Goal: Transaction & Acquisition: Book appointment/travel/reservation

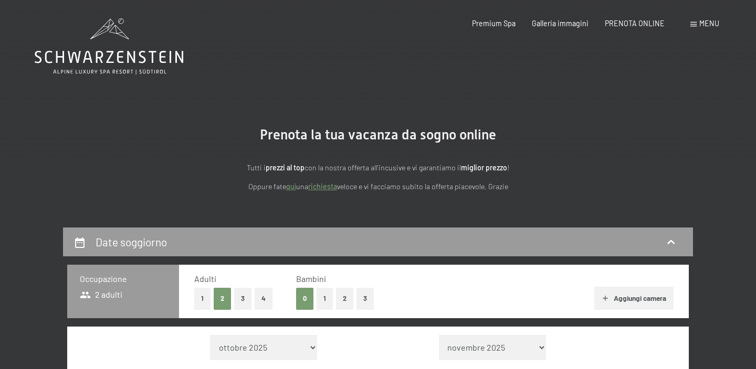
click at [327, 187] on link "richiesta" at bounding box center [322, 186] width 29 height 9
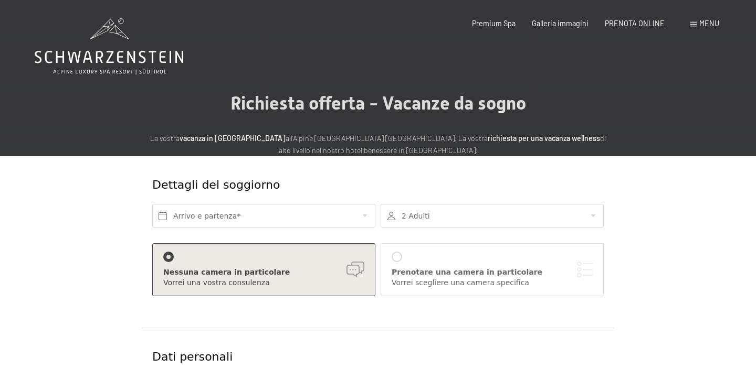
click at [272, 219] on label "Consenso marketing*" at bounding box center [313, 214] width 84 height 10
click at [271, 219] on input "Consenso marketing*" at bounding box center [265, 214] width 10 height 10
checkbox input "false"
click at [363, 217] on input "text" at bounding box center [263, 216] width 223 height 24
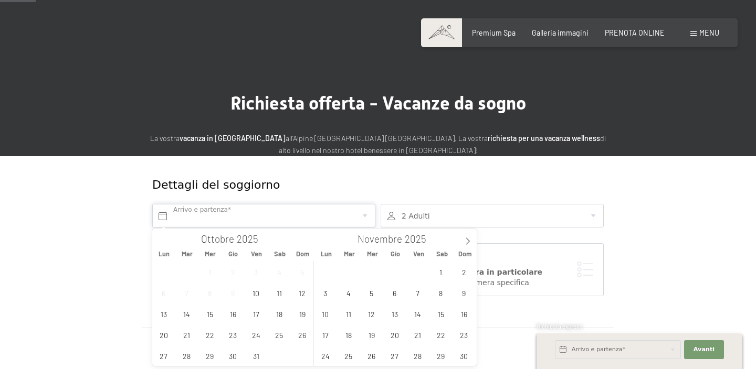
scroll to position [76, 0]
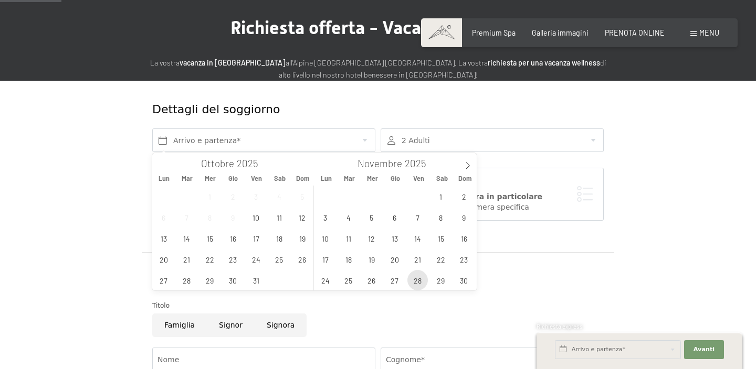
click at [418, 283] on span "28" at bounding box center [417, 280] width 20 height 20
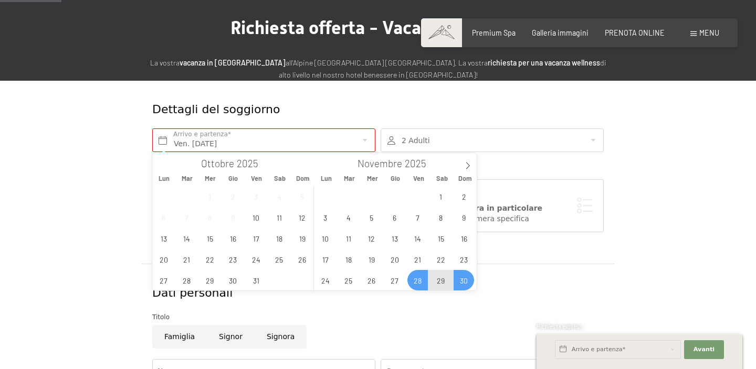
click at [464, 280] on span "30" at bounding box center [463, 280] width 20 height 20
type input "Ven. 28/11/2025 - Dom. 30/11/2025"
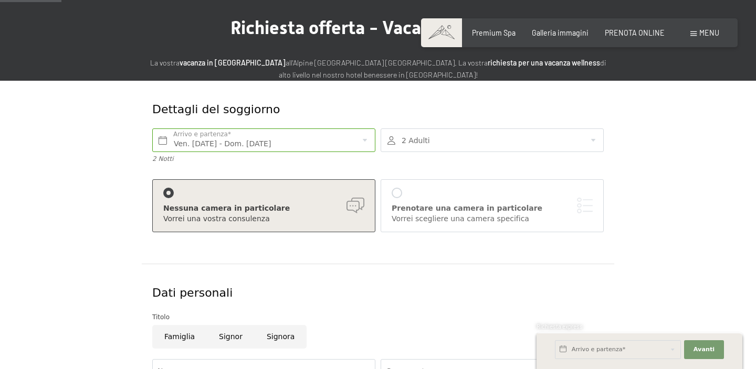
click at [467, 137] on div at bounding box center [491, 141] width 223 height 24
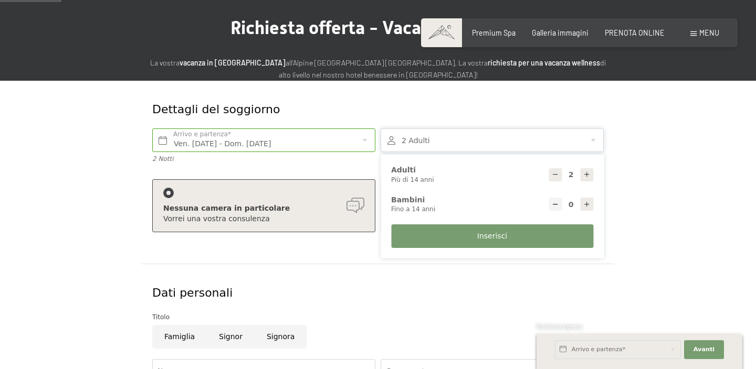
click at [591, 175] on div at bounding box center [586, 174] width 13 height 13
type input "3"
click at [586, 205] on icon at bounding box center [586, 204] width 7 height 7
type input "1"
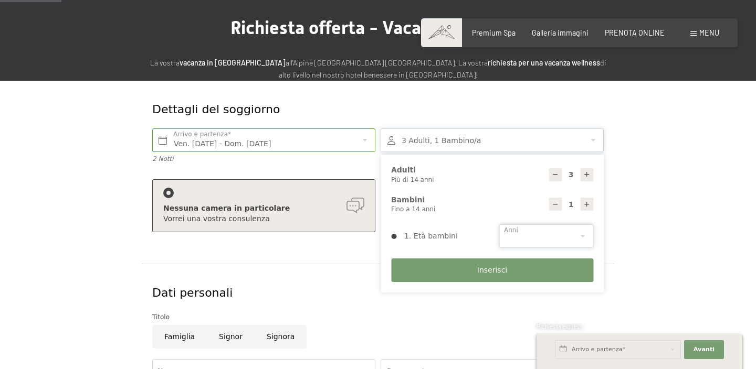
click at [523, 242] on select "0 1 2 3 4 5 6 7 8 9 10 11 12 13 14" at bounding box center [546, 237] width 94 height 24
select select "7"
click at [487, 268] on span "Inserisci" at bounding box center [492, 271] width 30 height 10
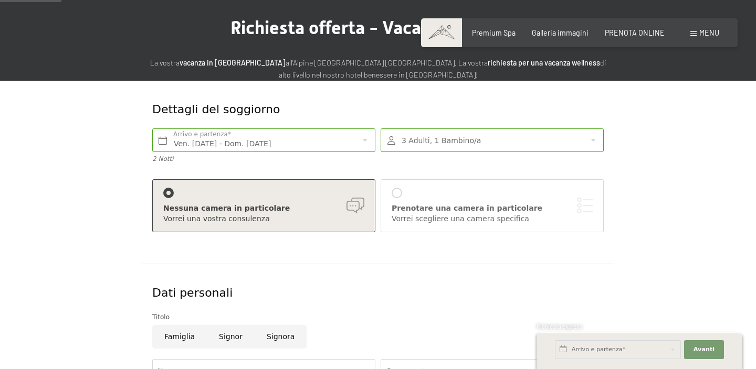
click at [256, 209] on div "Nessuna camera in particolare" at bounding box center [263, 209] width 201 height 10
click at [429, 217] on div "Vorrei scegliere una camera specifica" at bounding box center [491, 219] width 201 height 10
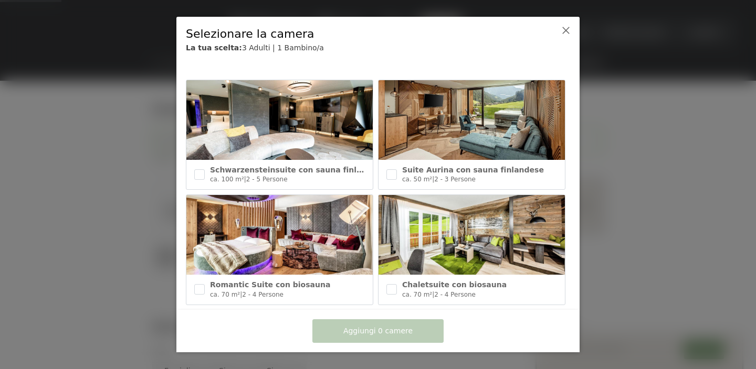
click at [237, 176] on span "ca. 100 m²" at bounding box center [227, 179] width 34 height 7
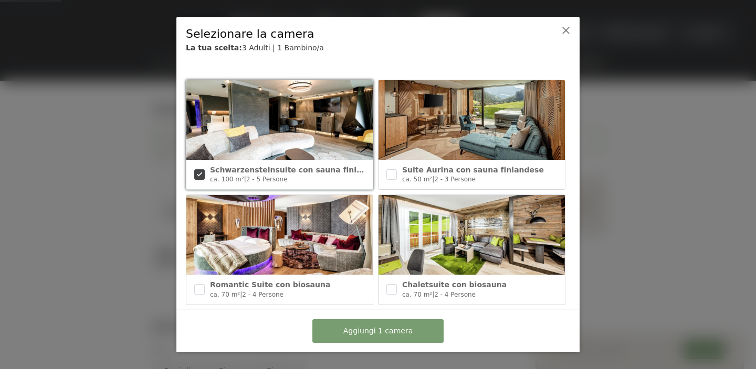
click at [263, 126] on img at bounding box center [279, 120] width 186 height 80
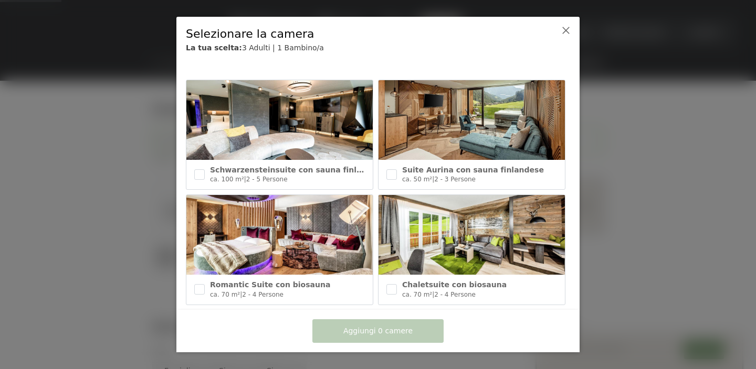
click at [263, 126] on img at bounding box center [279, 120] width 186 height 80
checkbox input "true"
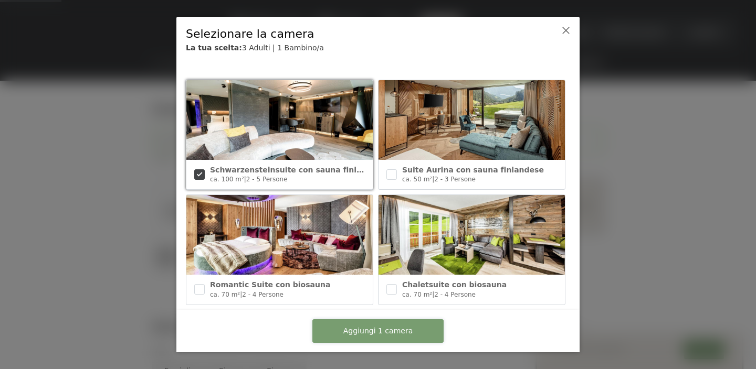
click at [389, 328] on span "Aggiungi 1 camera" at bounding box center [377, 331] width 69 height 10
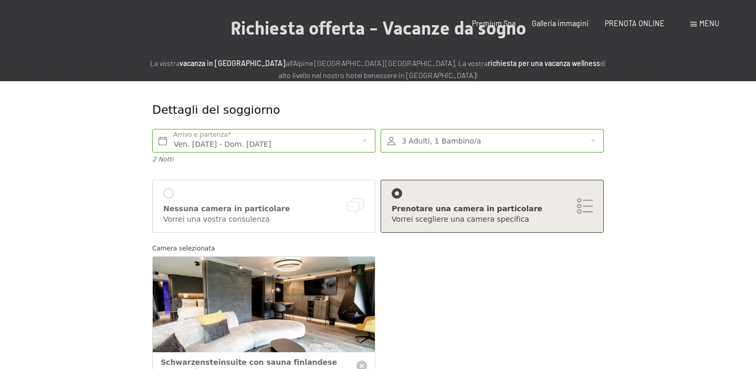
scroll to position [0, 0]
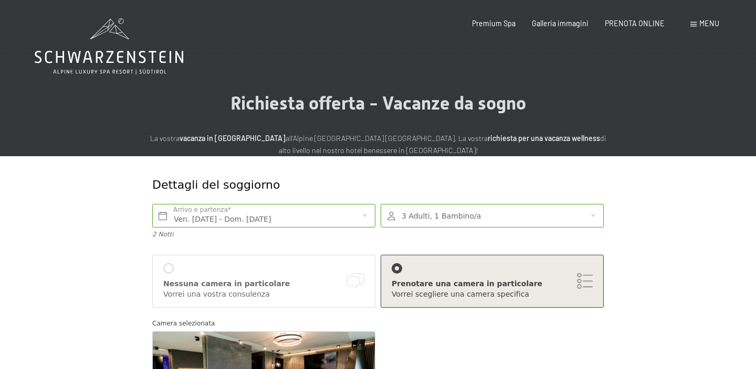
click at [167, 269] on div at bounding box center [168, 268] width 10 height 10
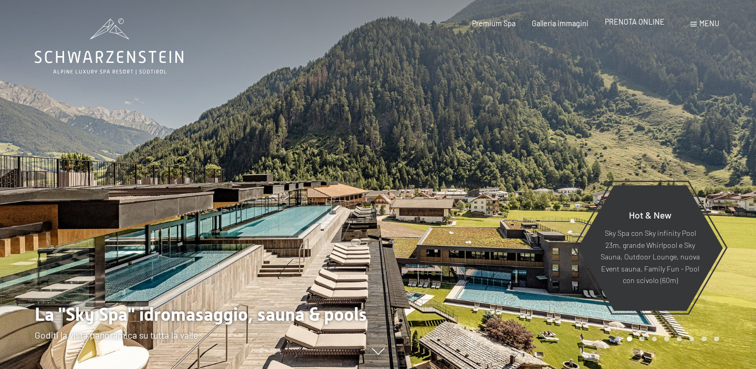
click at [627, 24] on span "PRENOTA ONLINE" at bounding box center [635, 21] width 60 height 9
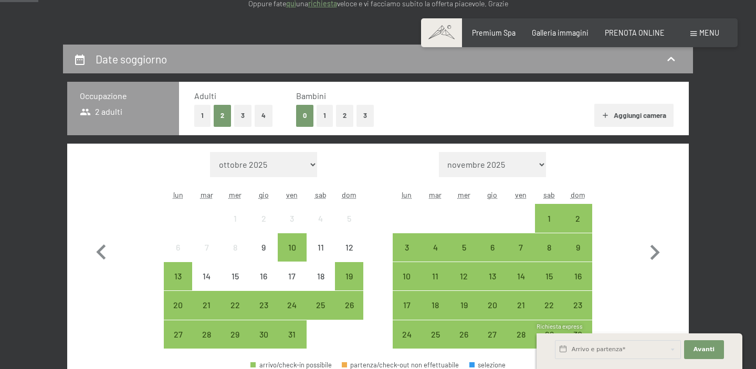
scroll to position [181, 0]
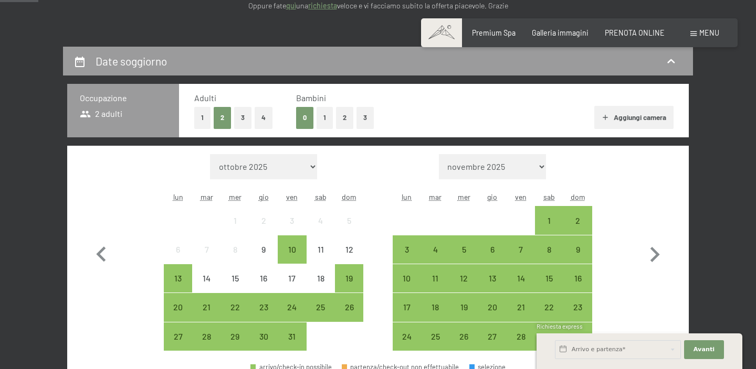
click at [243, 115] on button "3" at bounding box center [242, 118] width 17 height 22
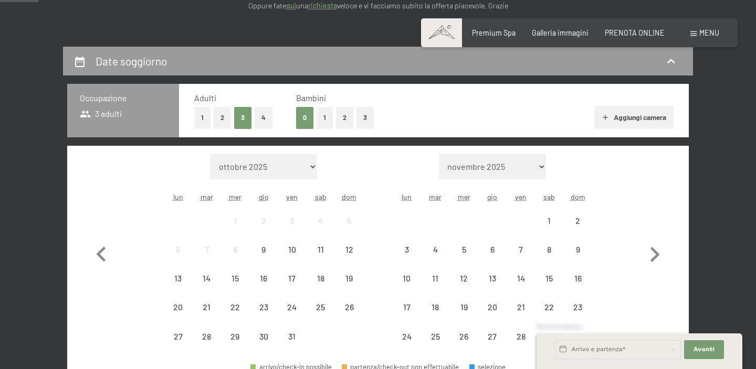
click at [324, 121] on button "1" at bounding box center [324, 118] width 16 height 22
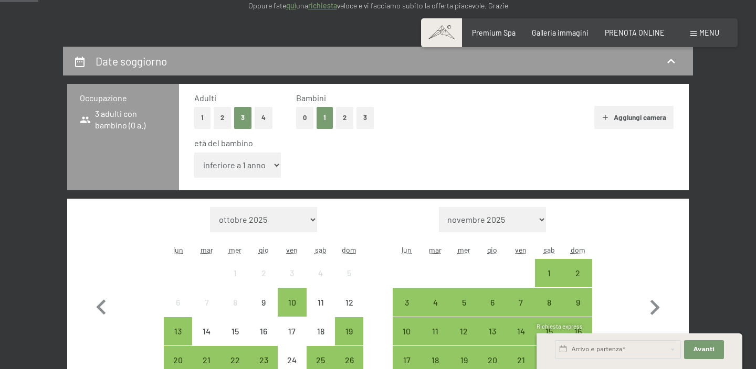
click at [263, 168] on select "inferiore a 1 anno 1 anno 2 anni 3 anni 4 anni 5 anni 6 anni 7 anni 8 anni 9 an…" at bounding box center [237, 165] width 87 height 25
select select "7"
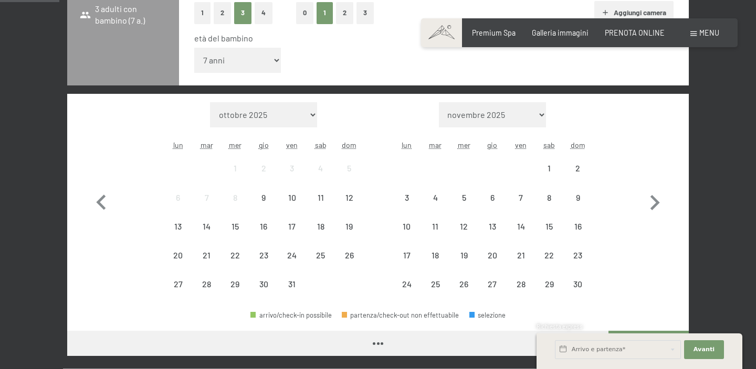
scroll to position [287, 0]
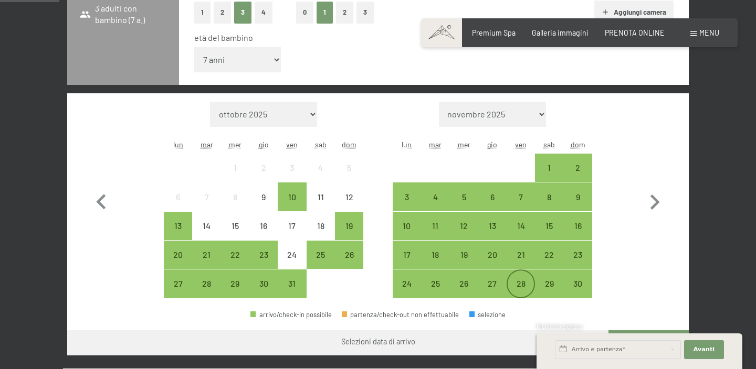
click at [523, 281] on div "28" at bounding box center [520, 293] width 26 height 26
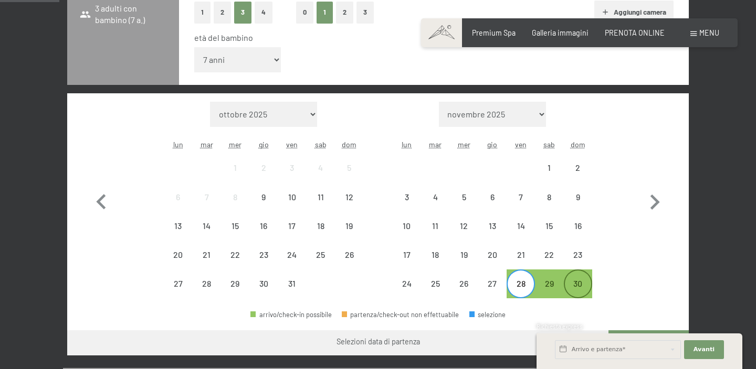
click at [574, 283] on div "30" at bounding box center [578, 293] width 26 height 26
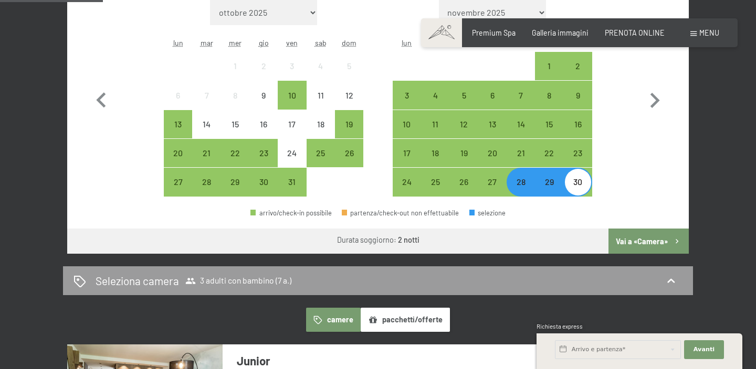
scroll to position [390, 0]
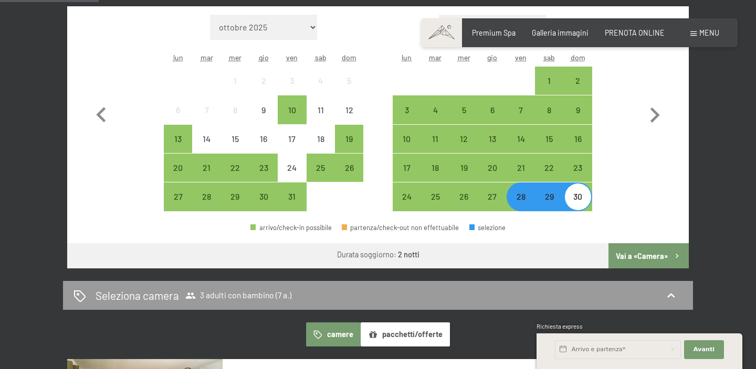
click at [650, 256] on button "Vai a «Camera»" at bounding box center [648, 255] width 80 height 25
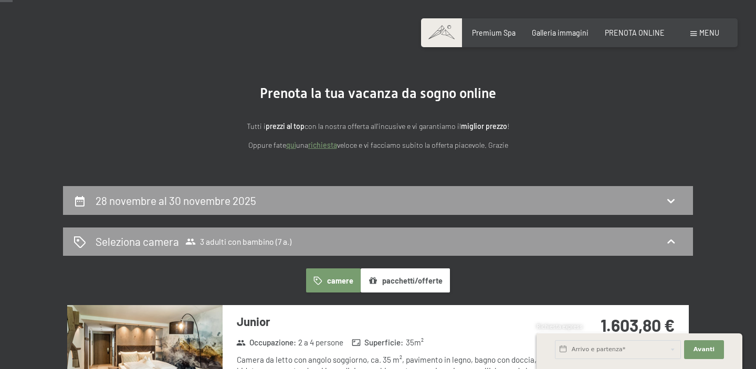
scroll to position [0, 0]
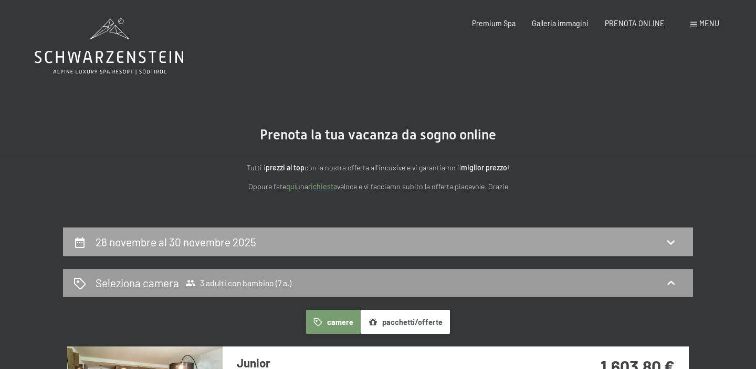
click at [494, 246] on div "28 novembre al 30 novembre 2025" at bounding box center [377, 242] width 609 height 15
select select "7"
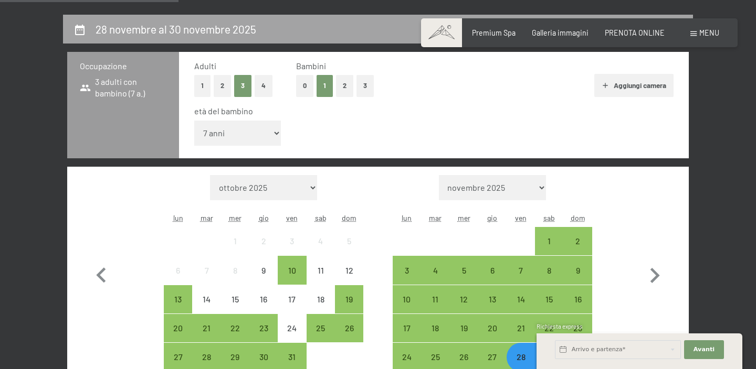
scroll to position [308, 0]
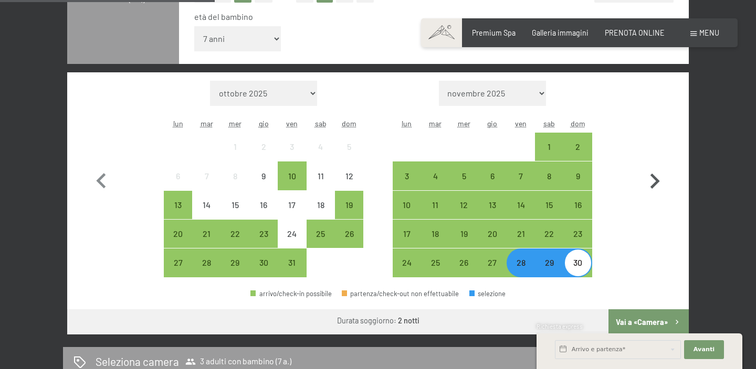
click at [654, 180] on icon "button" at bounding box center [654, 181] width 30 height 30
select select "[DATE]"
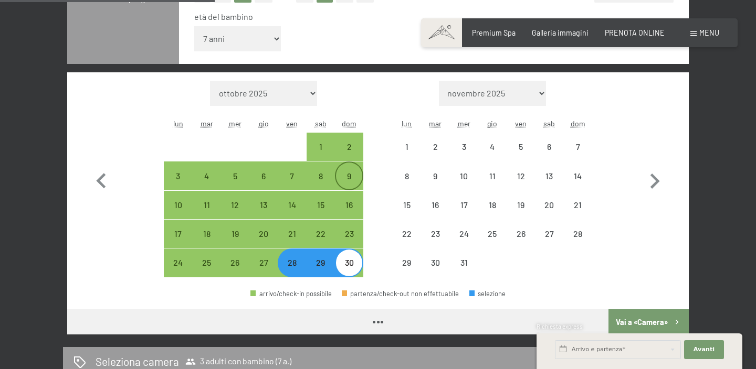
select select "[DATE]"
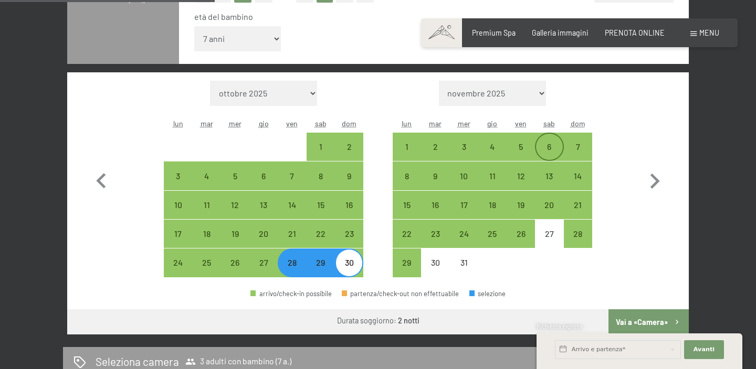
click at [544, 146] on div "6" at bounding box center [549, 156] width 26 height 26
select select "[DATE]"
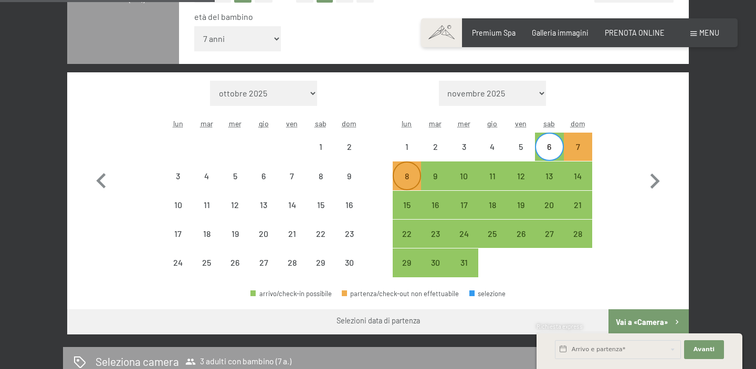
click at [406, 179] on div "8" at bounding box center [407, 185] width 26 height 26
select select "[DATE]"
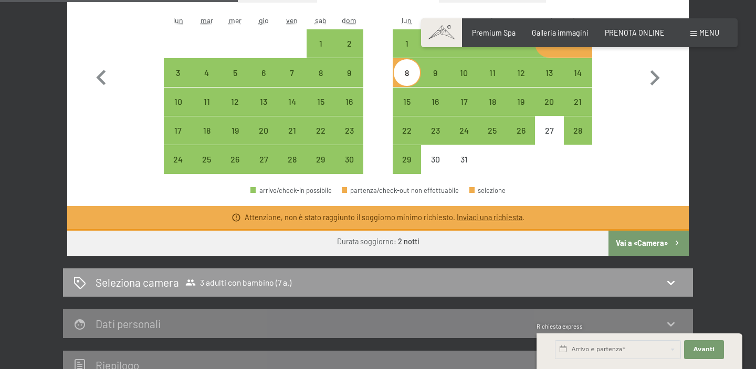
scroll to position [425, 0]
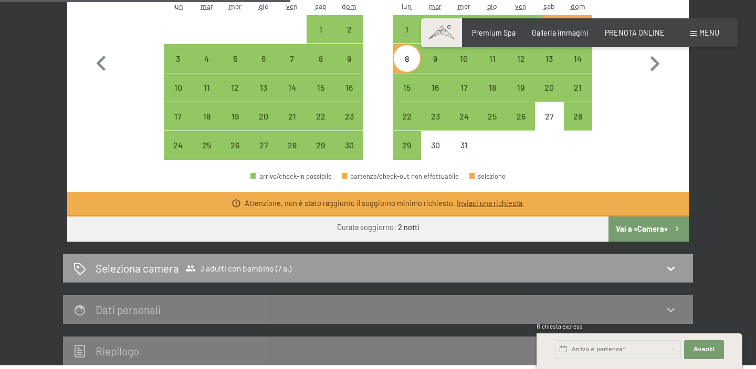
click at [642, 236] on button "Vai a «Camera»" at bounding box center [648, 229] width 80 height 25
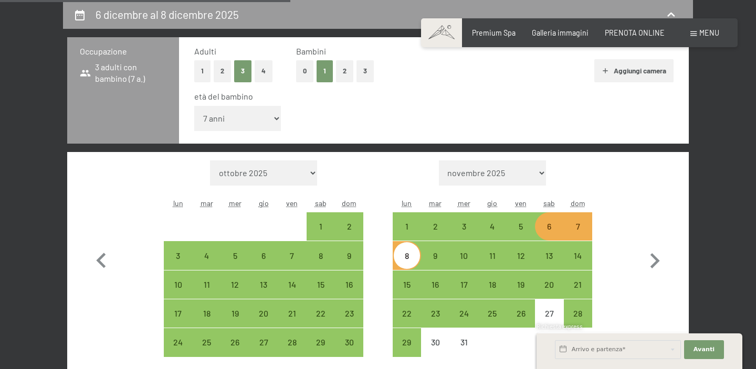
select select "[DATE]"
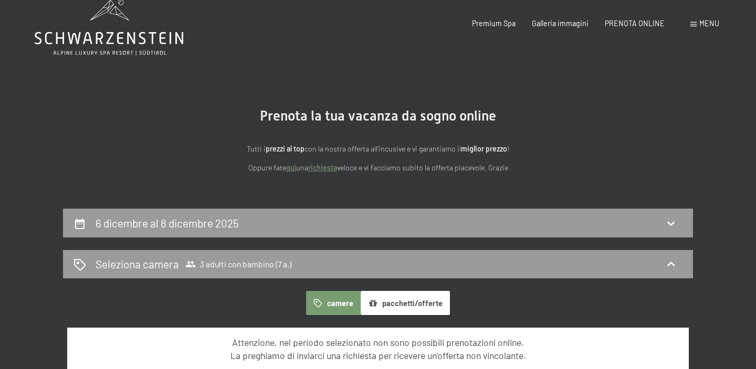
scroll to position [0, 0]
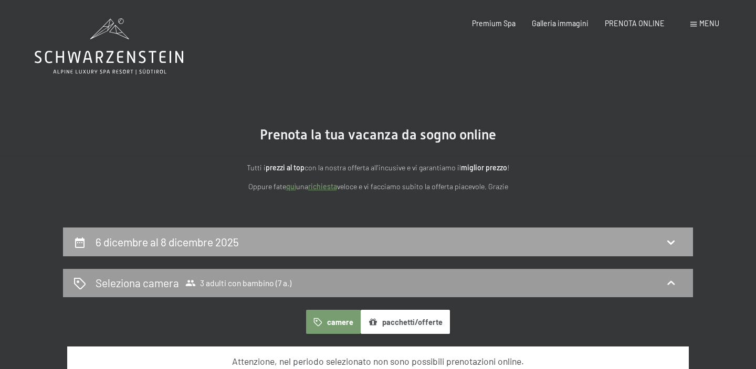
click at [465, 245] on div "6 dicembre al 8 dicembre 2025" at bounding box center [377, 242] width 609 height 15
select select "7"
select select "[DATE]"
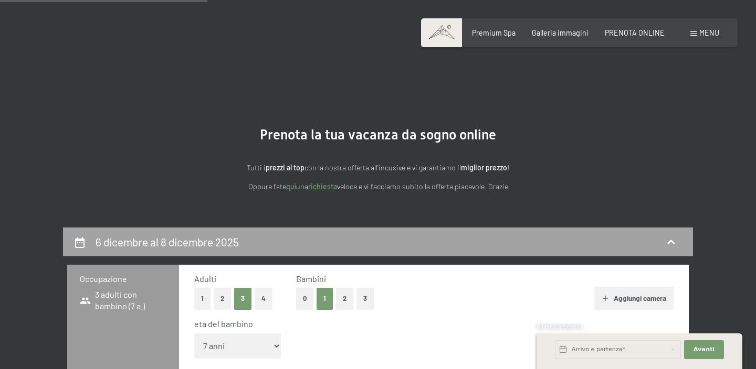
scroll to position [228, 0]
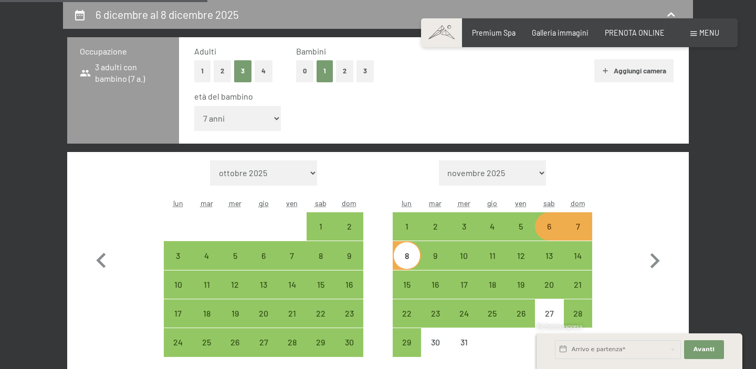
click at [226, 69] on button "2" at bounding box center [222, 71] width 17 height 22
select select "[DATE]"
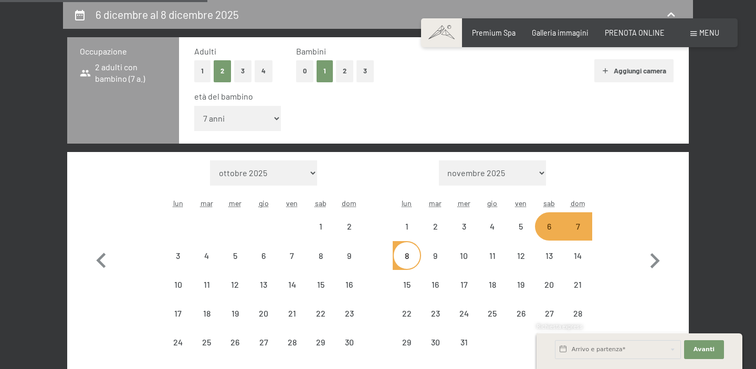
click at [301, 78] on button "0" at bounding box center [304, 71] width 17 height 22
select select "[DATE]"
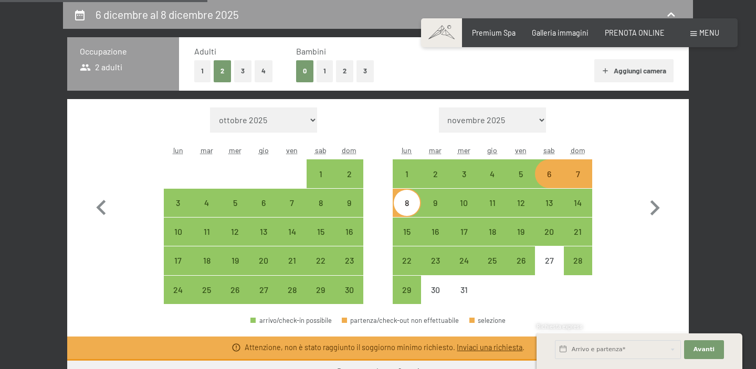
select select "[DATE]"
click at [291, 282] on div "28" at bounding box center [292, 290] width 26 height 26
select select "[DATE]"
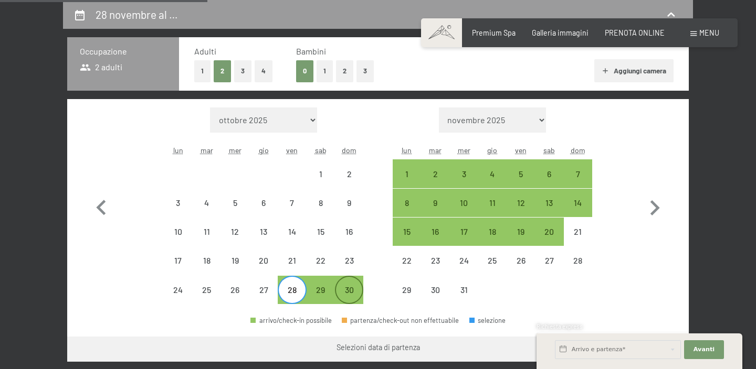
click at [347, 294] on div "30" at bounding box center [349, 299] width 26 height 26
select select "[DATE]"
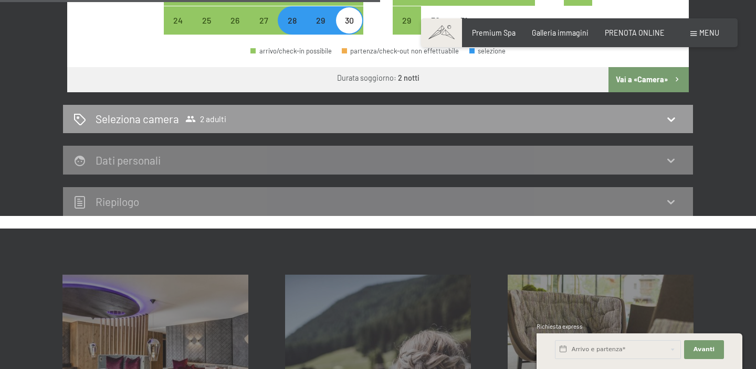
scroll to position [487, 0]
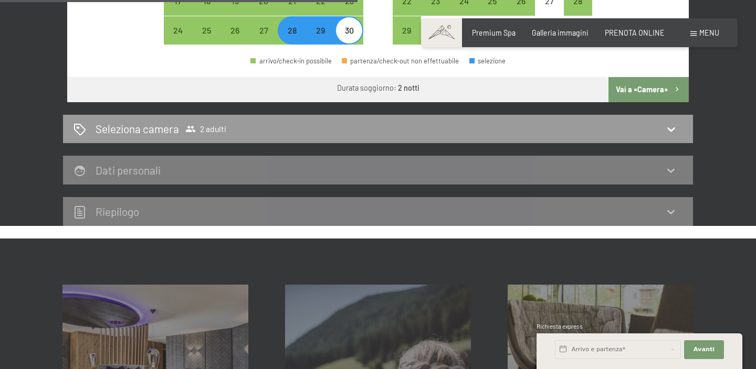
click at [660, 91] on button "Vai a «Camera»" at bounding box center [648, 89] width 80 height 25
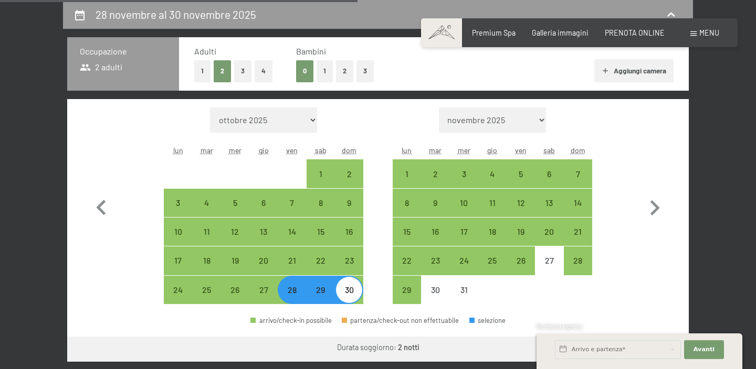
select select "[DATE]"
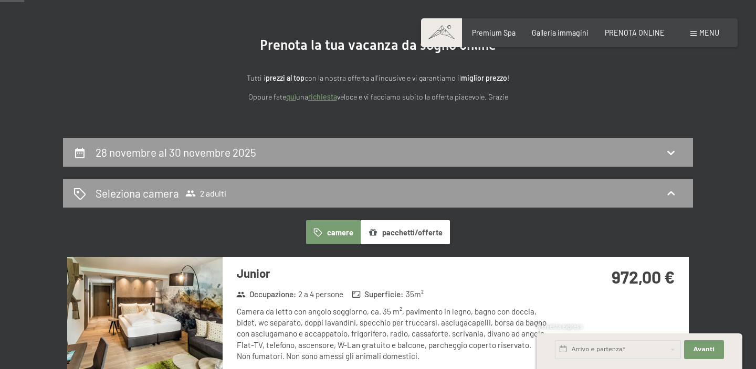
scroll to position [89, 0]
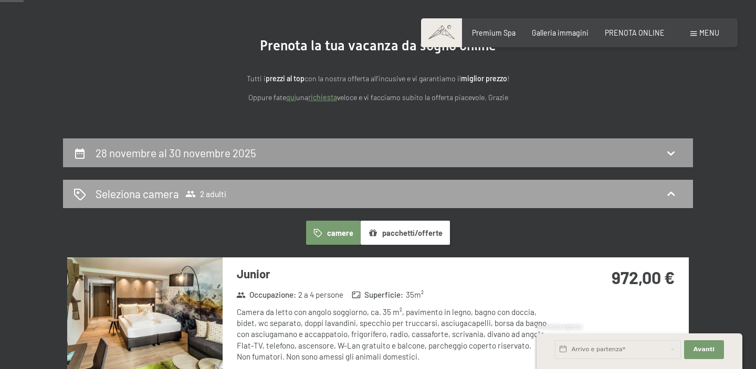
click at [523, 196] on div "Seleziona camera 2 adulti" at bounding box center [377, 193] width 609 height 15
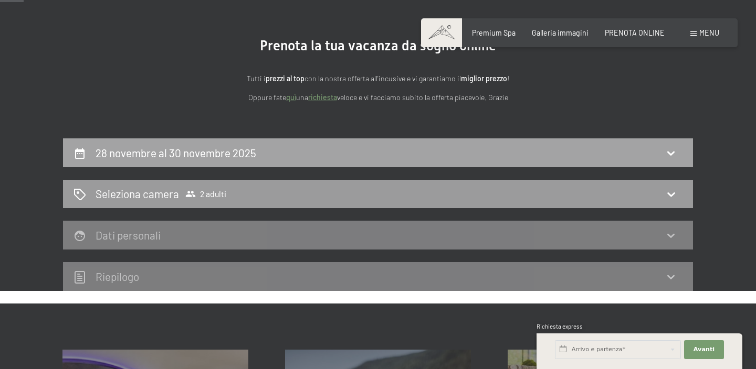
click at [518, 155] on div "28 novembre al 30 novembre 2025" at bounding box center [377, 152] width 609 height 15
select select "[DATE]"
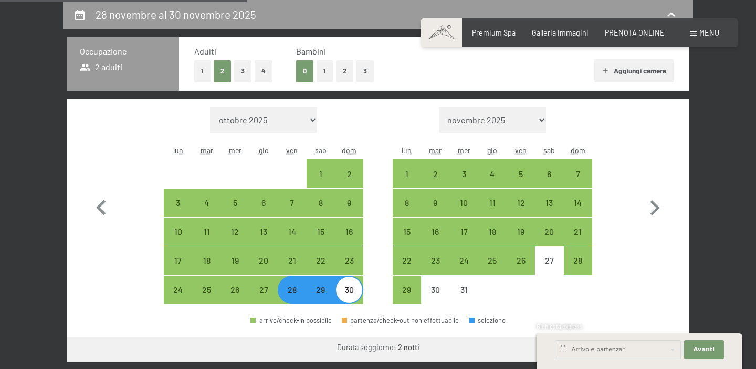
click at [245, 72] on button "3" at bounding box center [242, 71] width 17 height 22
select select "[DATE]"
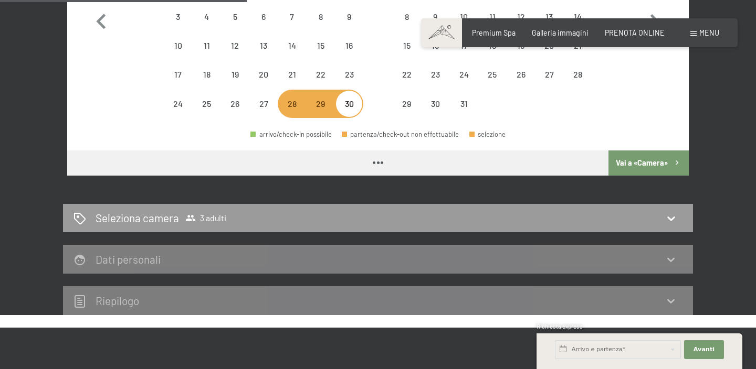
select select "[DATE]"
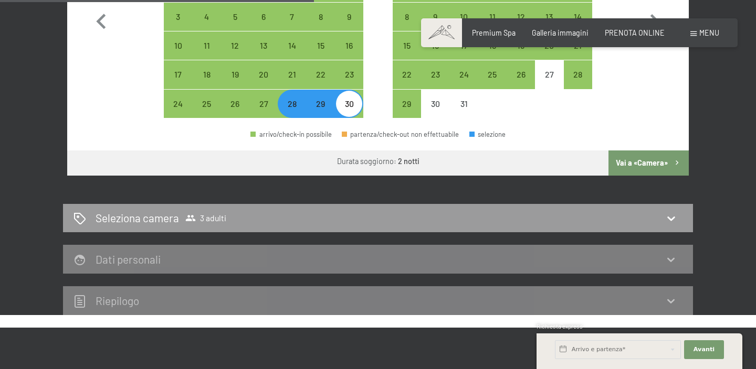
scroll to position [488, 0]
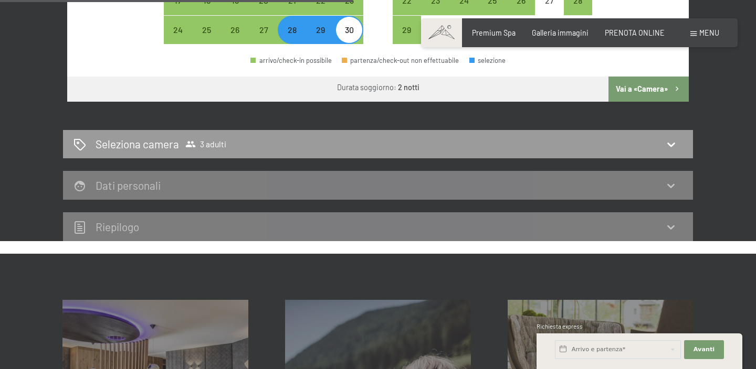
click at [638, 92] on button "Vai a «Camera»" at bounding box center [648, 89] width 80 height 25
select select "[DATE]"
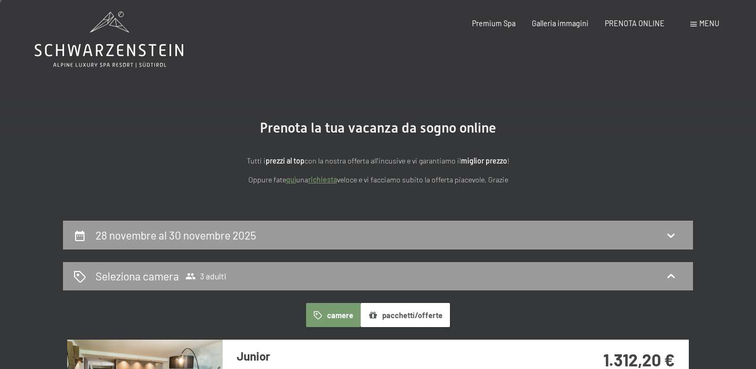
scroll to position [0, 0]
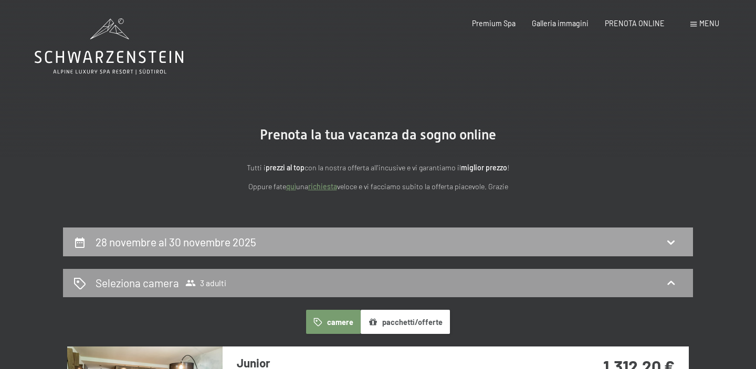
click at [601, 245] on div "28 novembre al 30 novembre 2025" at bounding box center [377, 242] width 609 height 15
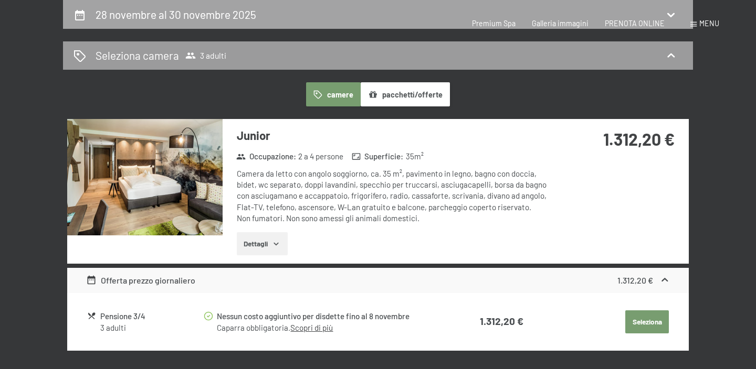
select select "[DATE]"
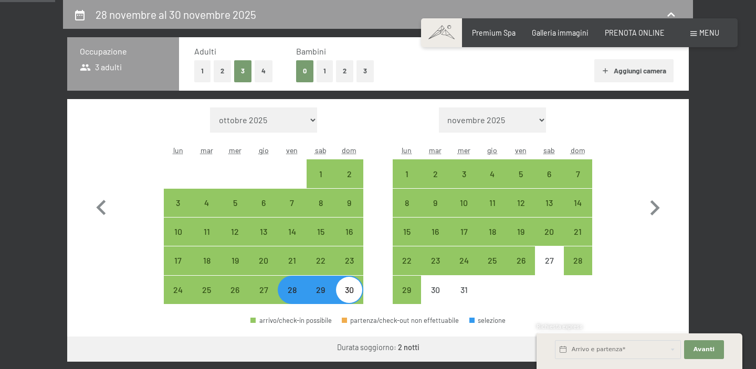
click at [326, 72] on button "1" at bounding box center [324, 71] width 16 height 22
select select "[DATE]"
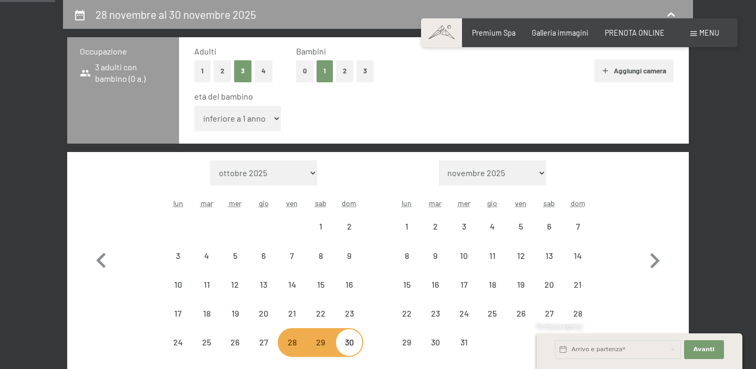
click at [249, 114] on select "inferiore a 1 anno 1 anno 2 anni 3 anni 4 anni 5 anni 6 anni 7 anni 8 anni 9 an…" at bounding box center [237, 118] width 87 height 25
select select "[DATE]"
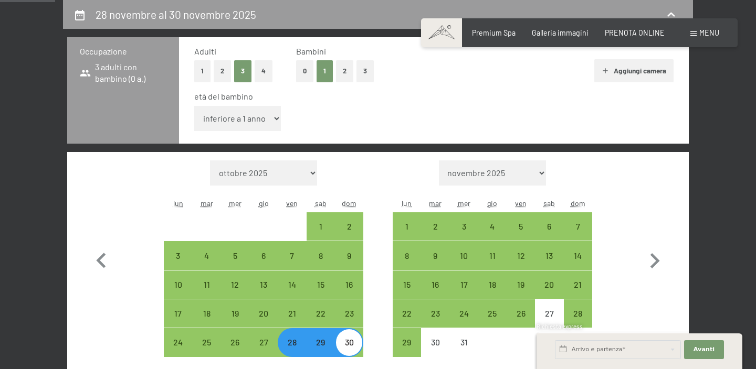
select select "7"
select select "[DATE]"
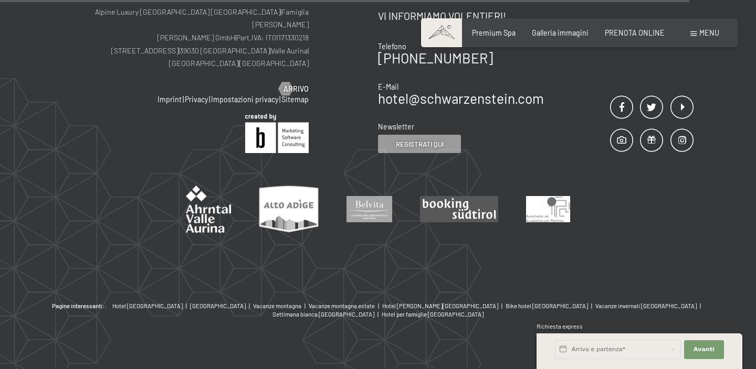
select select "[DATE]"
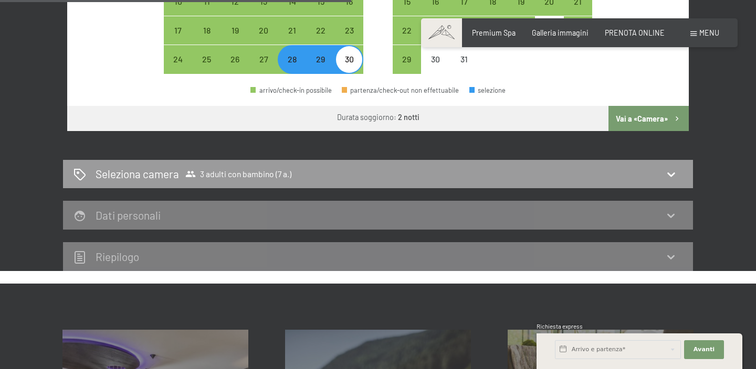
click at [647, 120] on button "Vai a «Camera»" at bounding box center [648, 118] width 80 height 25
select select "[DATE]"
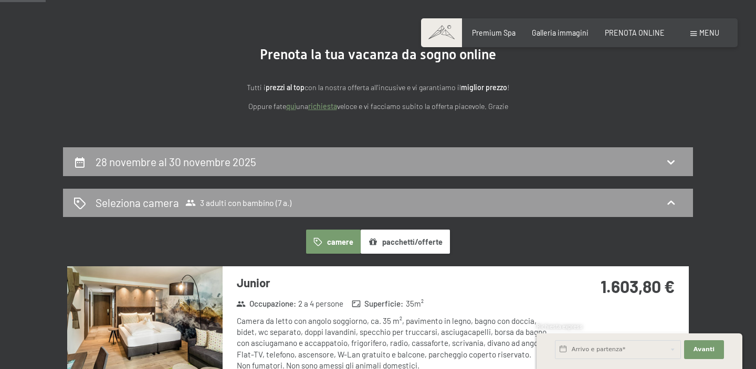
scroll to position [0, 0]
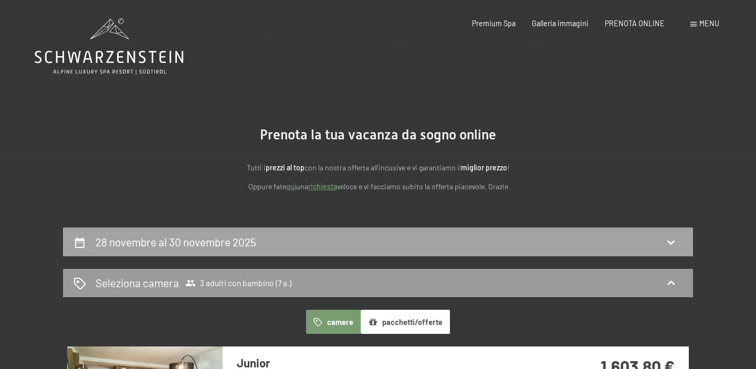
click at [590, 239] on div "28 novembre al 30 novembre 2025" at bounding box center [377, 242] width 609 height 15
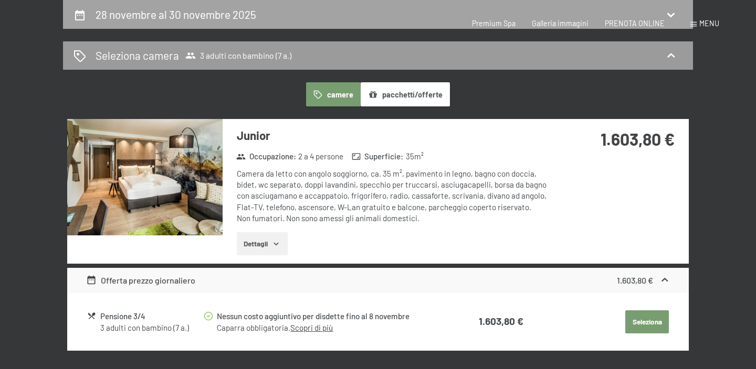
select select "7"
select select "[DATE]"
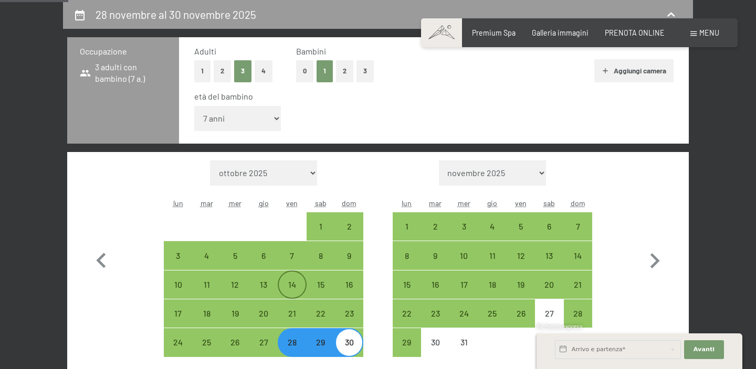
click at [288, 282] on div "14" at bounding box center [292, 294] width 26 height 26
select select "[DATE]"
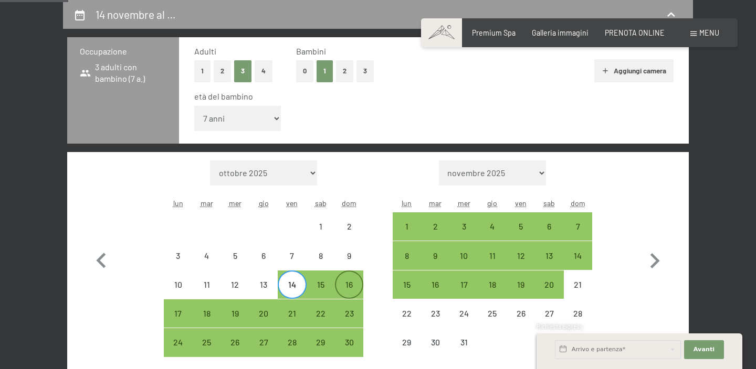
click at [349, 283] on div "16" at bounding box center [349, 294] width 26 height 26
select select "[DATE]"
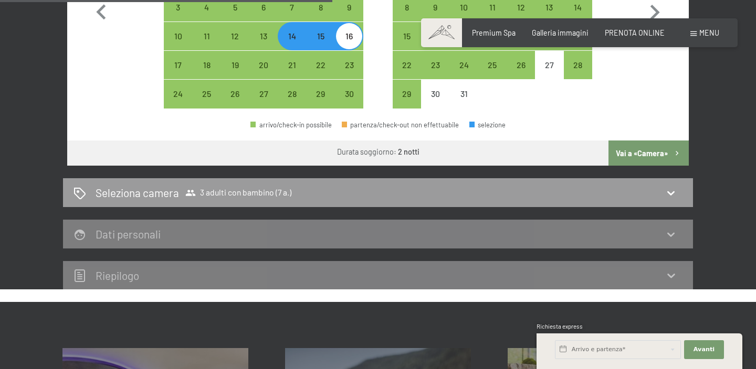
click at [638, 143] on button "Vai a «Camera»" at bounding box center [648, 153] width 80 height 25
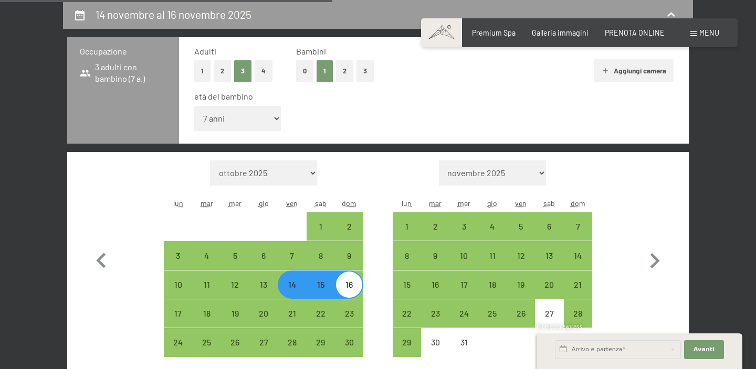
select select "[DATE]"
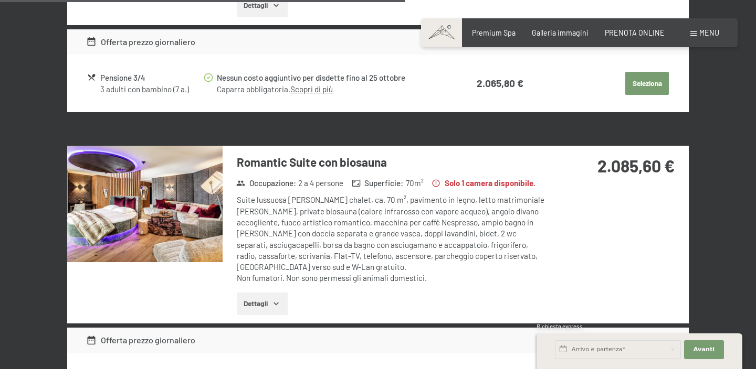
scroll to position [1373, 0]
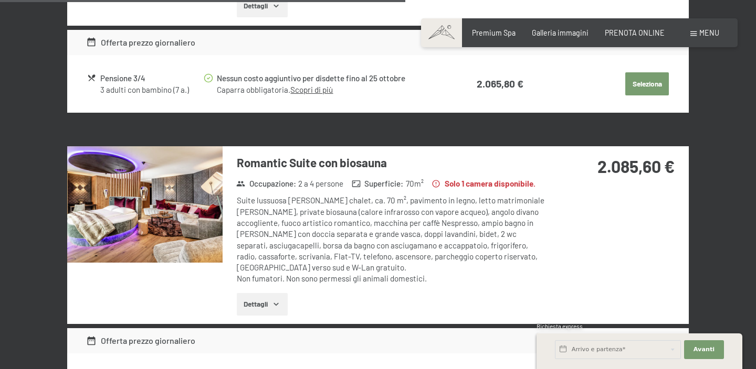
click at [175, 220] on img at bounding box center [144, 204] width 155 height 116
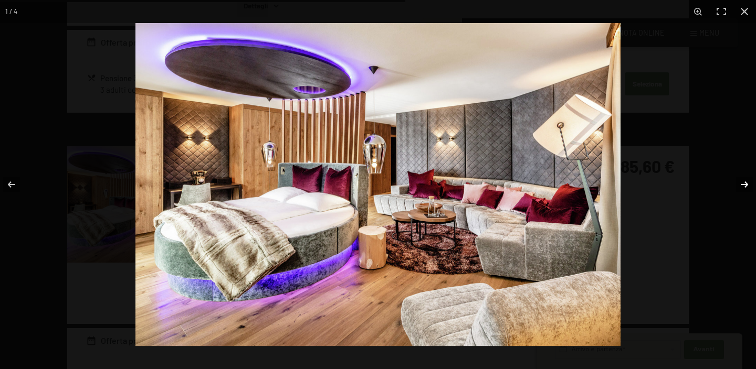
click at [745, 184] on button "button" at bounding box center [737, 184] width 37 height 52
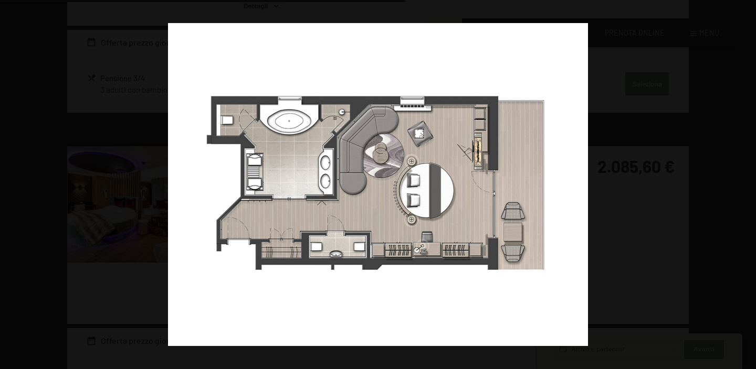
click at [745, 184] on button "button" at bounding box center [737, 184] width 37 height 52
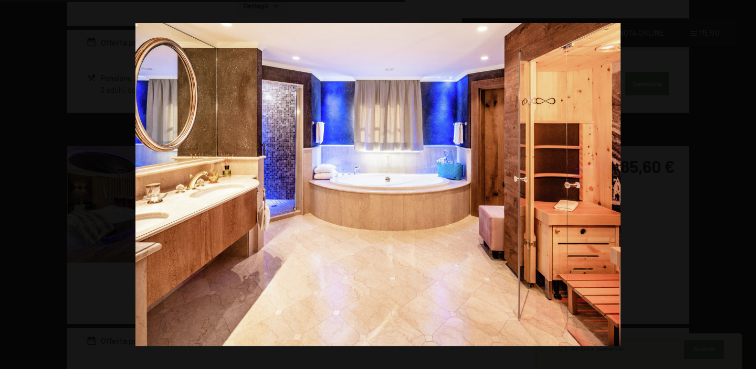
click at [745, 184] on button "button" at bounding box center [737, 184] width 37 height 52
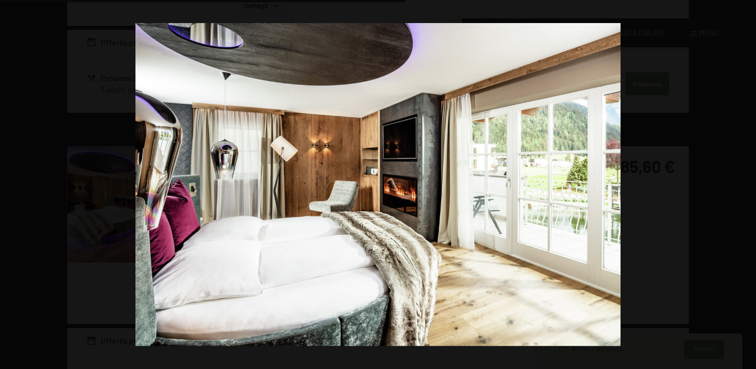
click at [745, 184] on button "button" at bounding box center [737, 184] width 37 height 52
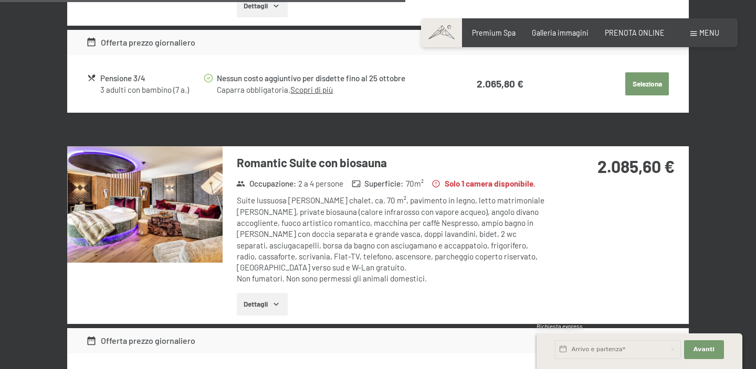
click at [0, 0] on button "button" at bounding box center [0, 0] width 0 height 0
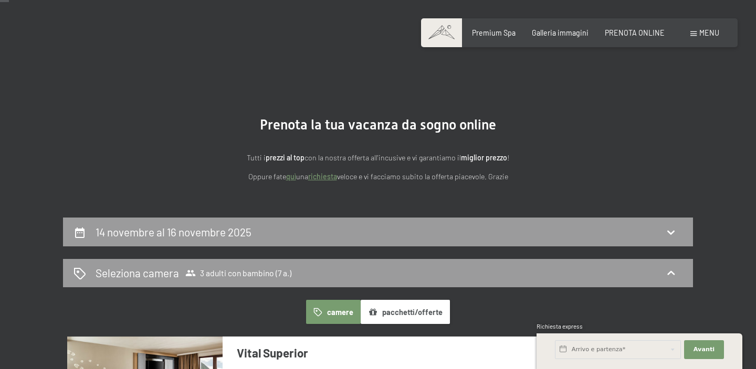
scroll to position [0, 0]
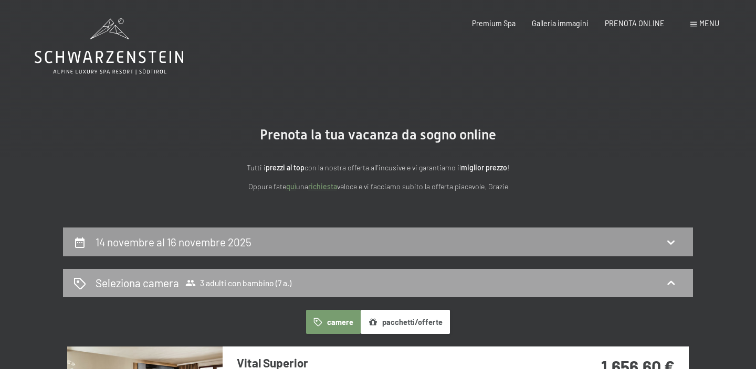
click at [411, 286] on div "Seleziona camera 3 adulti con bambino (7 a.)" at bounding box center [377, 282] width 609 height 15
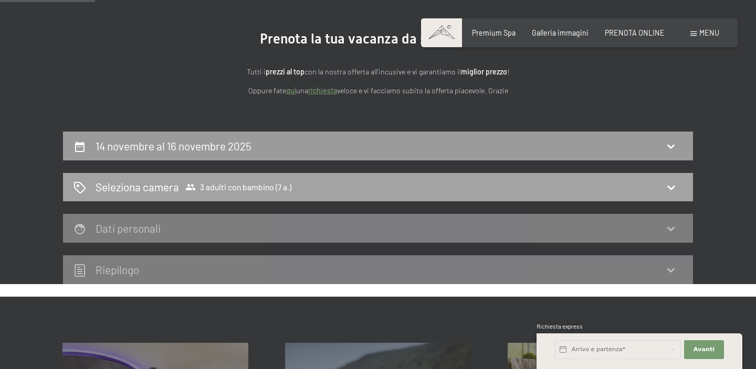
scroll to position [97, 0]
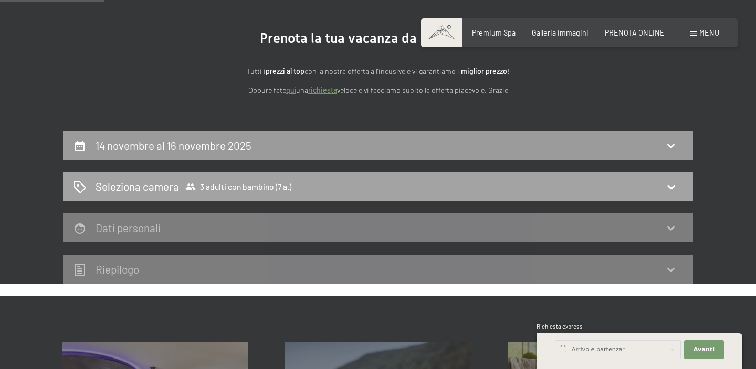
click at [409, 194] on div "Seleziona camera 3 adulti con bambino (7 a.)" at bounding box center [377, 186] width 609 height 15
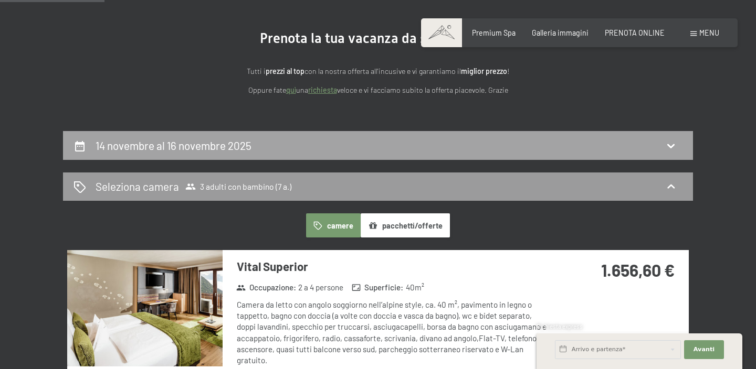
click at [402, 142] on div "14 novembre al 16 novembre 2025" at bounding box center [377, 145] width 609 height 15
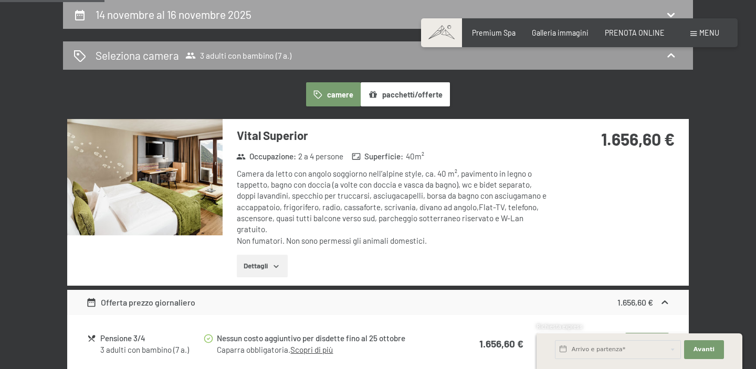
select select "7"
select select "[DATE]"
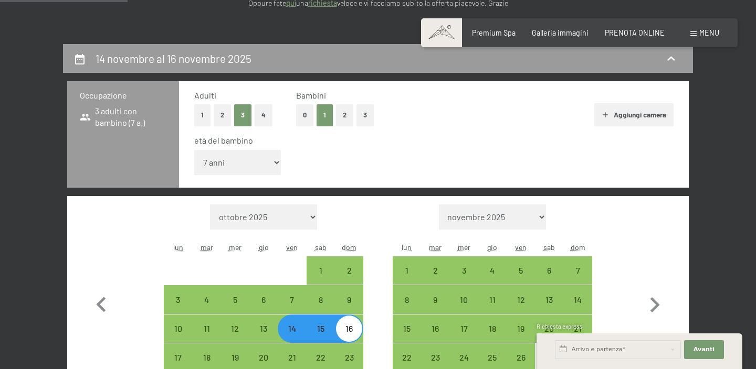
scroll to position [183, 0]
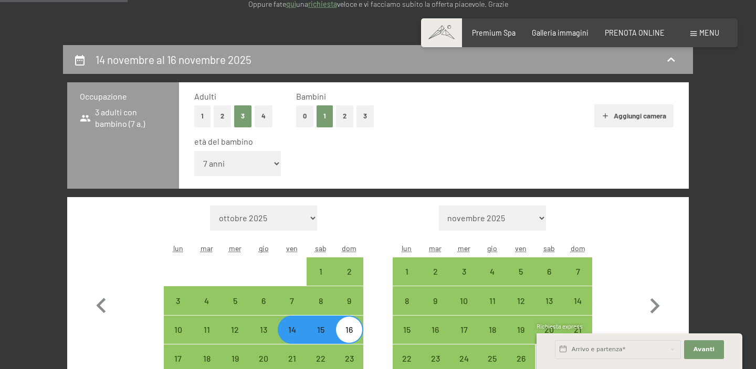
click at [224, 117] on button "2" at bounding box center [222, 116] width 17 height 22
select select "[DATE]"
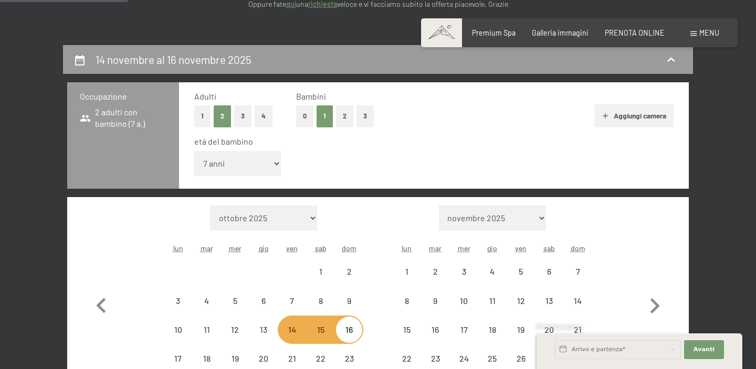
select select "[DATE]"
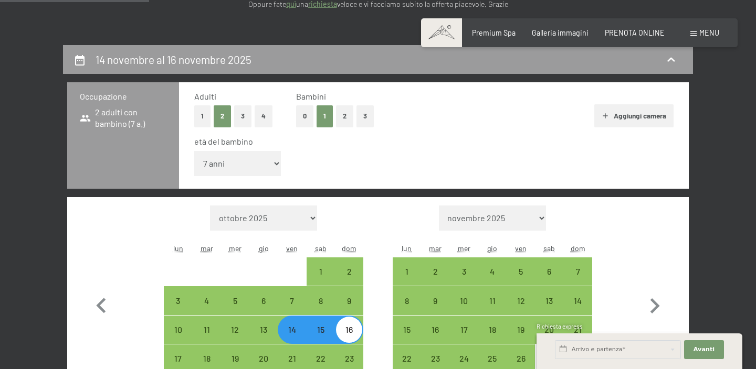
scroll to position [279, 0]
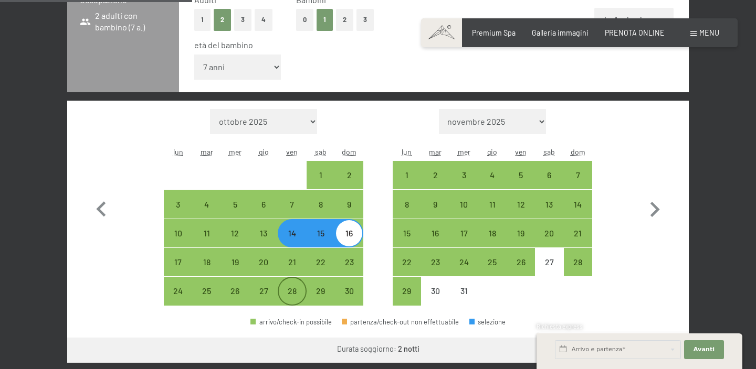
click at [294, 293] on div "28" at bounding box center [292, 300] width 26 height 26
select select "[DATE]"
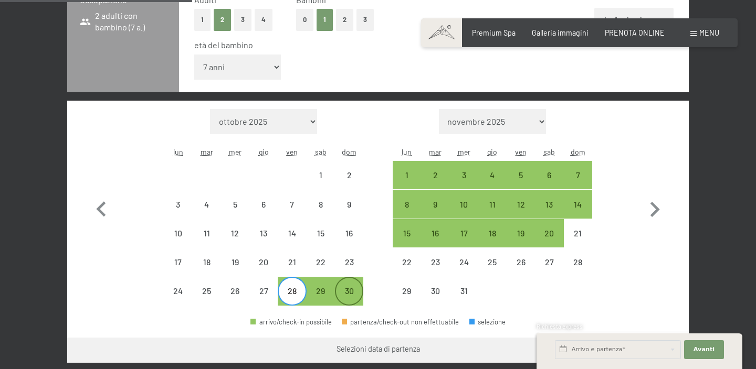
click at [355, 298] on div "30" at bounding box center [349, 300] width 26 height 26
select select "[DATE]"
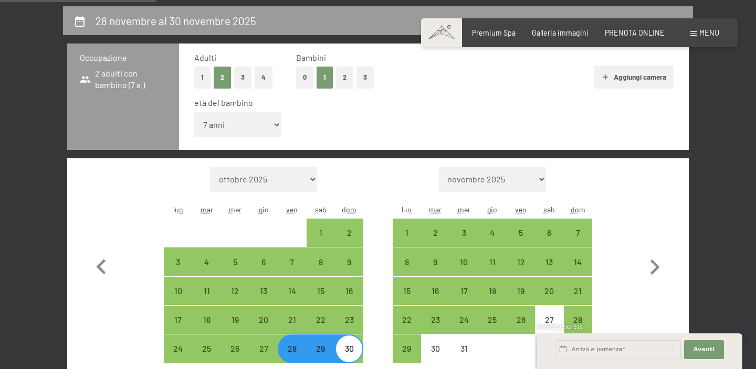
scroll to position [220, 0]
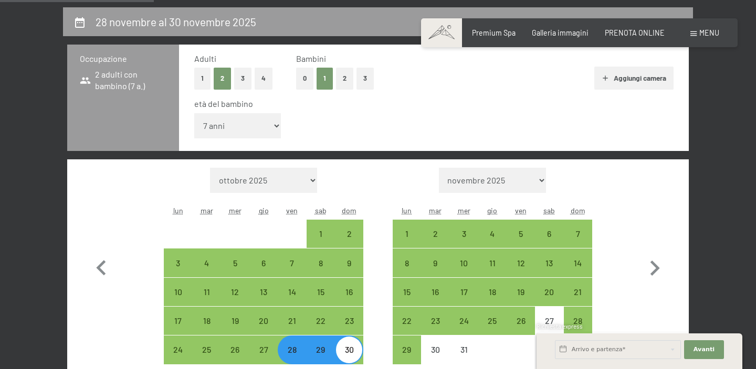
click at [307, 77] on button "0" at bounding box center [304, 79] width 17 height 22
select select "[DATE]"
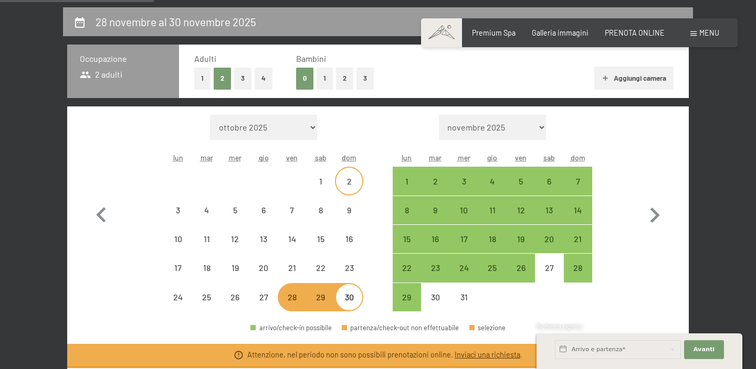
select select "[DATE]"
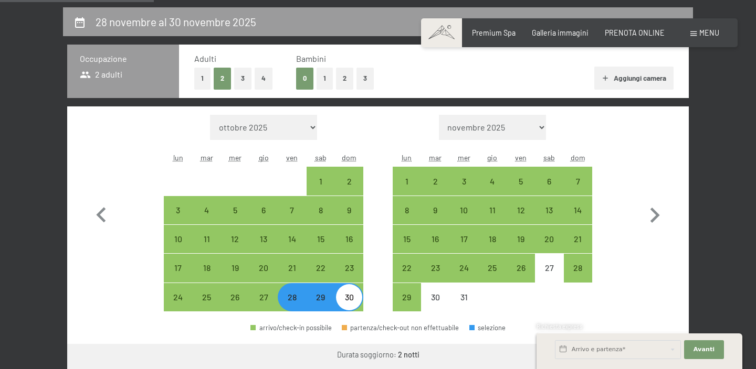
click at [644, 76] on button "Aggiungi camera" at bounding box center [633, 78] width 79 height 23
select select "[DATE]"
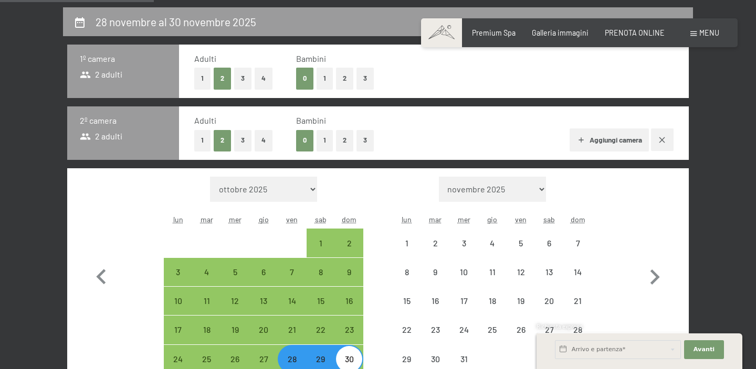
select select "[DATE]"
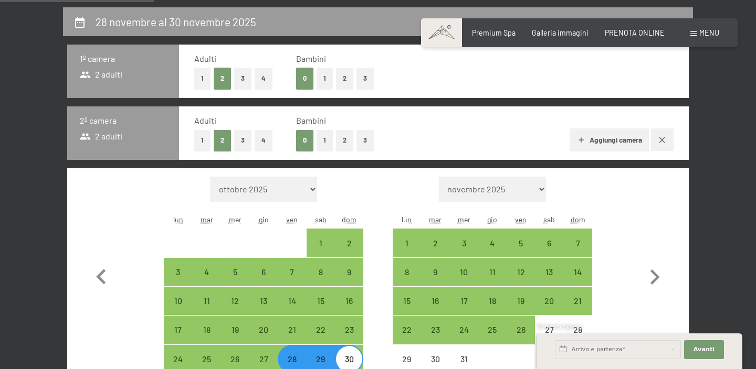
click at [207, 139] on button "1" at bounding box center [202, 141] width 16 height 22
select select "[DATE]"
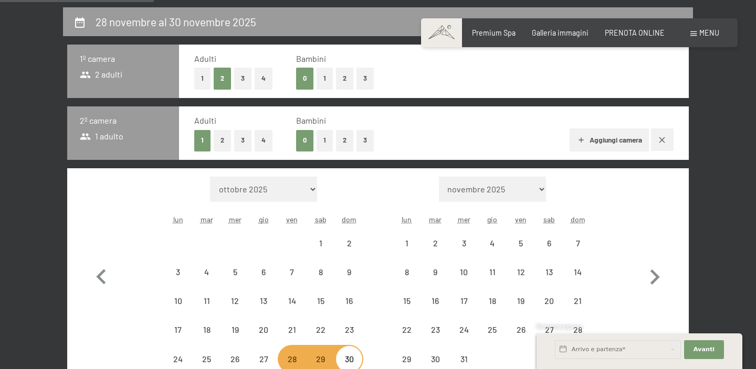
select select "[DATE]"
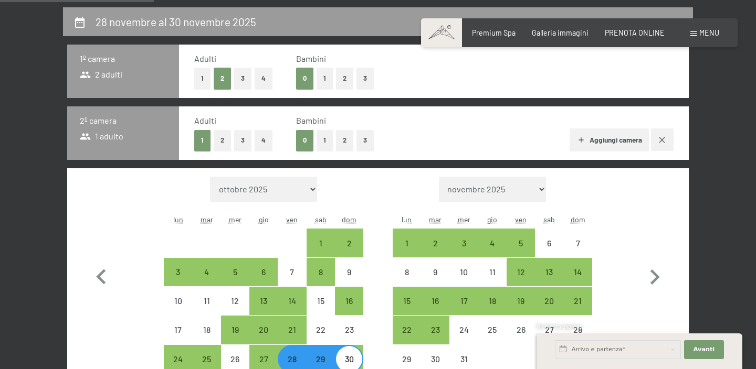
click at [321, 143] on button "1" at bounding box center [324, 141] width 16 height 22
select select "[DATE]"
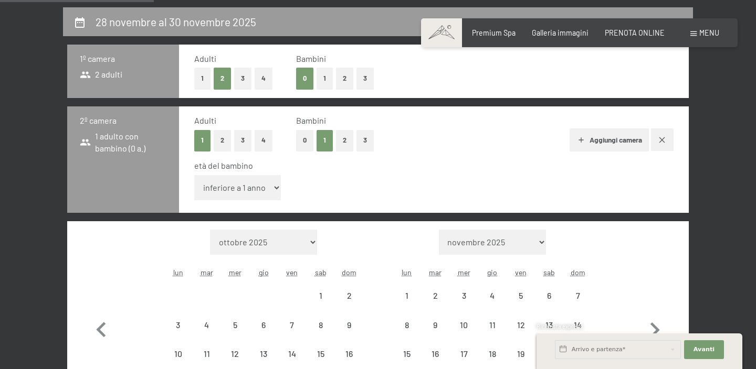
click at [241, 184] on select "inferiore a 1 anno 1 anno 2 anni 3 anni 4 anni 5 anni 6 anni 7 anni 8 anni 9 an…" at bounding box center [237, 187] width 87 height 25
select select "[DATE]"
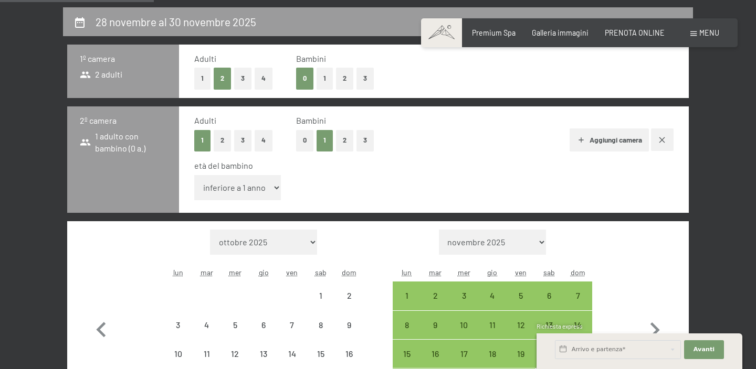
select select "[DATE]"
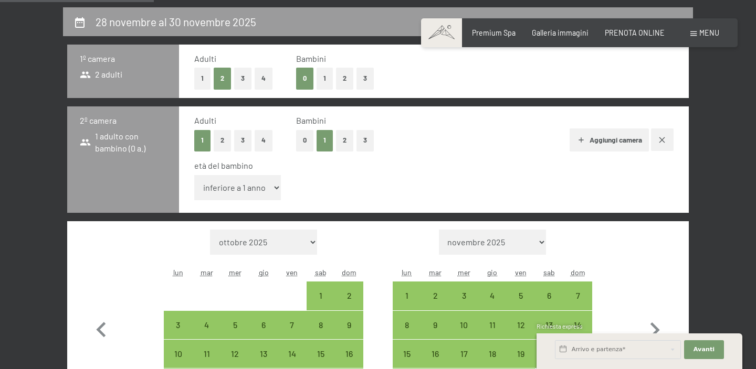
select select "7"
select select "[DATE]"
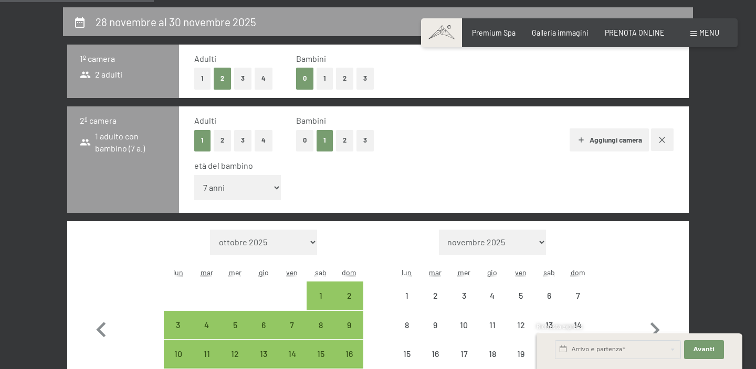
select select "[DATE]"
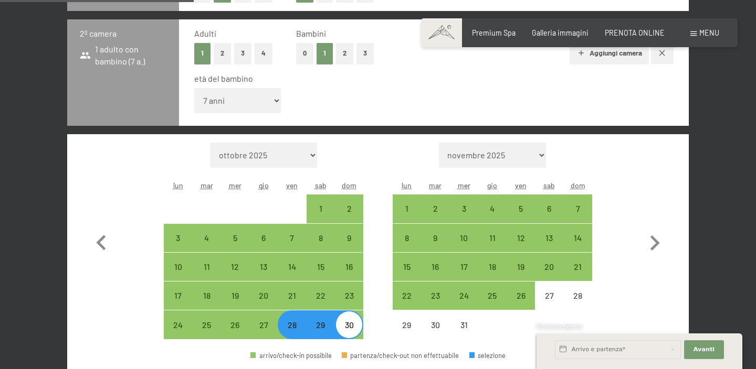
scroll to position [309, 0]
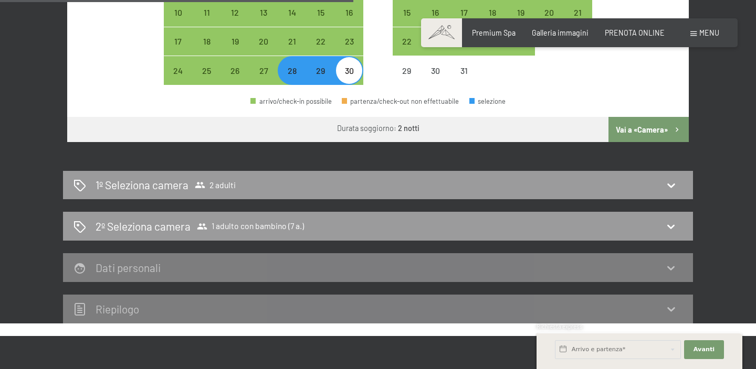
click at [643, 123] on button "Vai a «Camera»" at bounding box center [648, 129] width 80 height 25
select select "[DATE]"
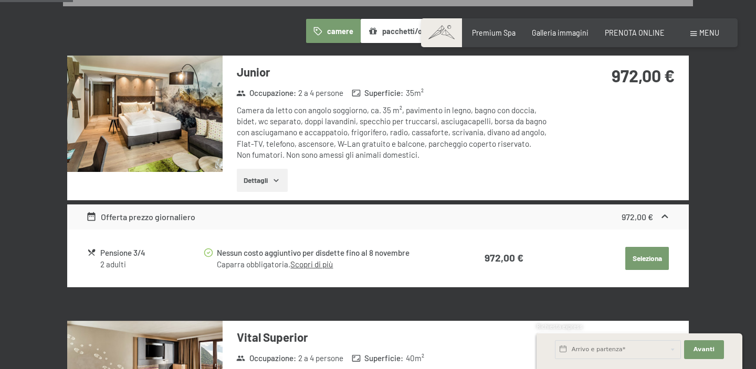
scroll to position [280, 0]
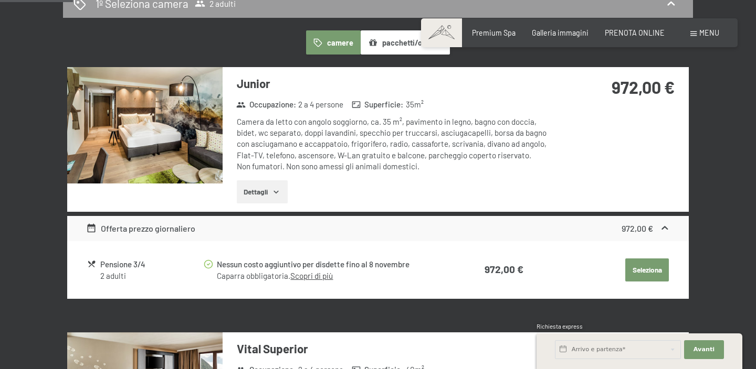
click at [188, 139] on img at bounding box center [144, 125] width 155 height 116
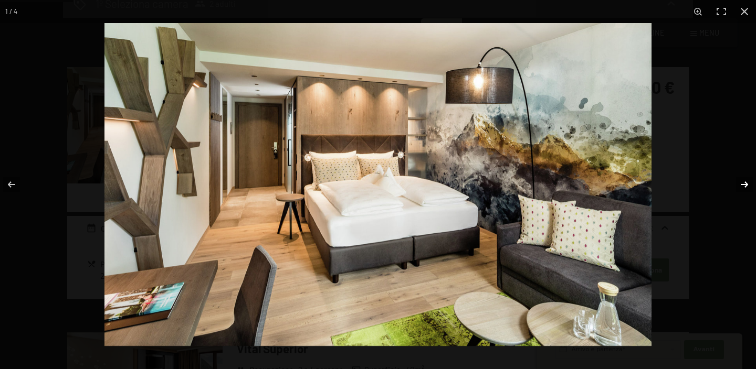
click at [746, 184] on button "button" at bounding box center [737, 184] width 37 height 52
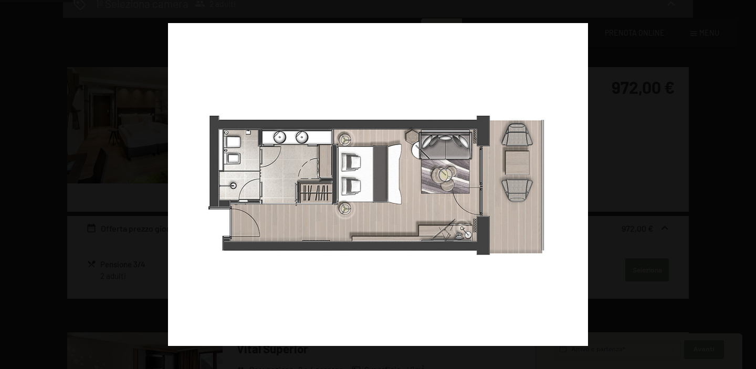
click at [746, 184] on button "button" at bounding box center [737, 184] width 37 height 52
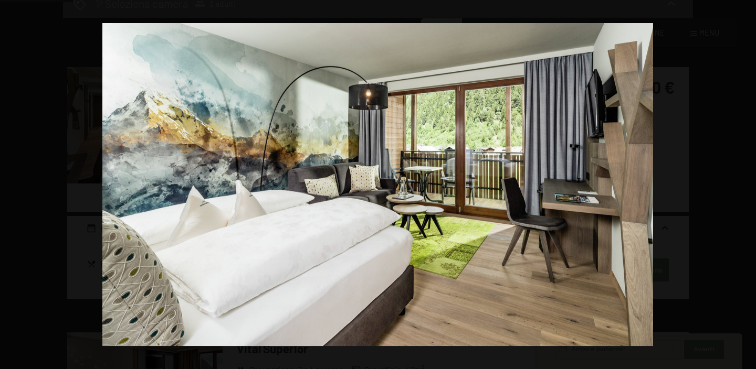
click at [746, 184] on button "button" at bounding box center [737, 184] width 37 height 52
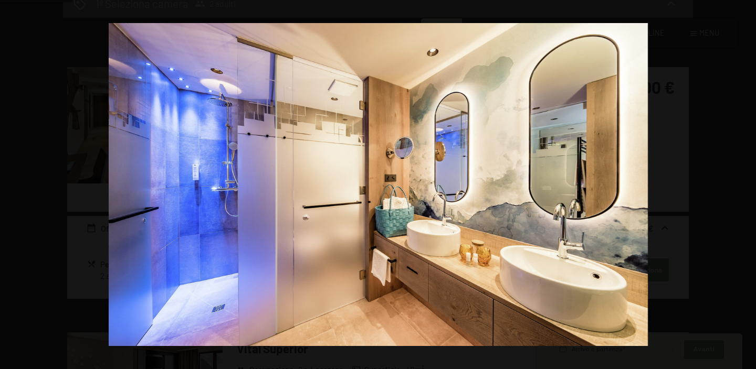
click at [746, 184] on button "button" at bounding box center [737, 184] width 37 height 52
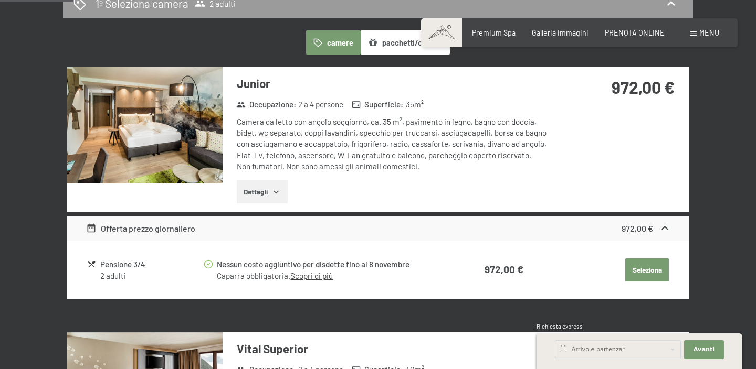
click at [0, 0] on button "button" at bounding box center [0, 0] width 0 height 0
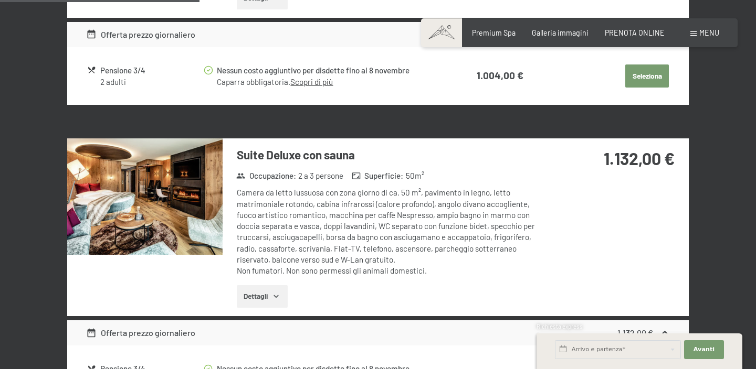
scroll to position [762, 0]
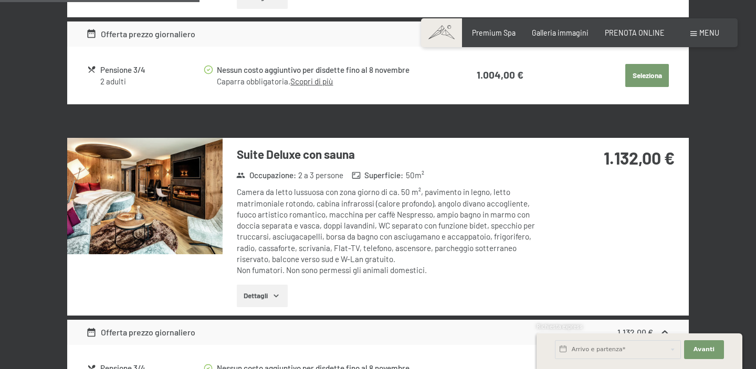
click at [174, 197] on img at bounding box center [144, 196] width 155 height 116
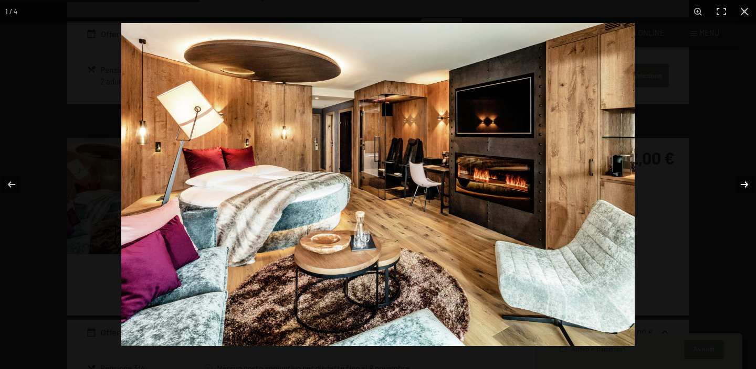
click at [747, 183] on button "button" at bounding box center [737, 184] width 37 height 52
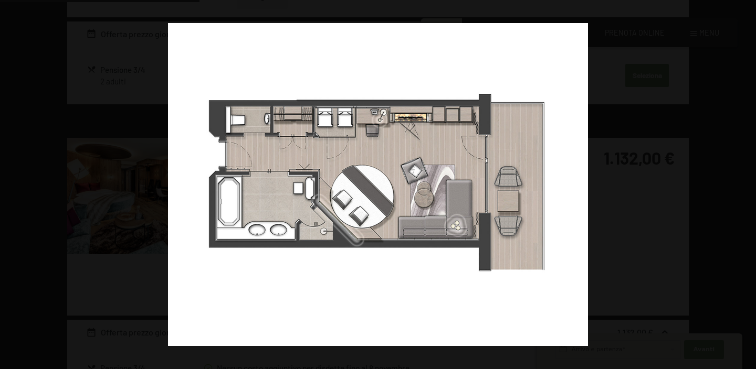
click at [747, 183] on button "button" at bounding box center [737, 184] width 37 height 52
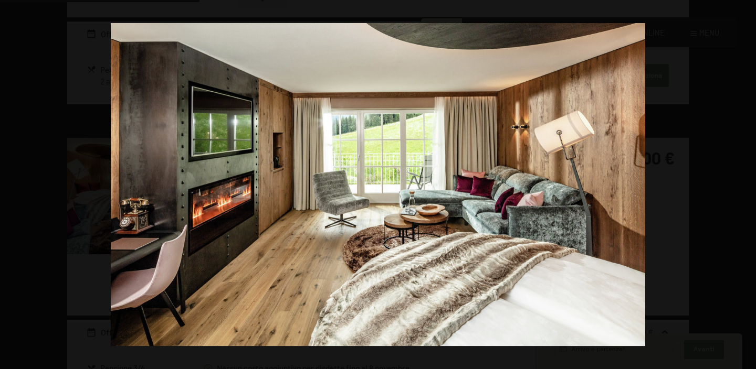
click at [747, 183] on button "button" at bounding box center [737, 184] width 37 height 52
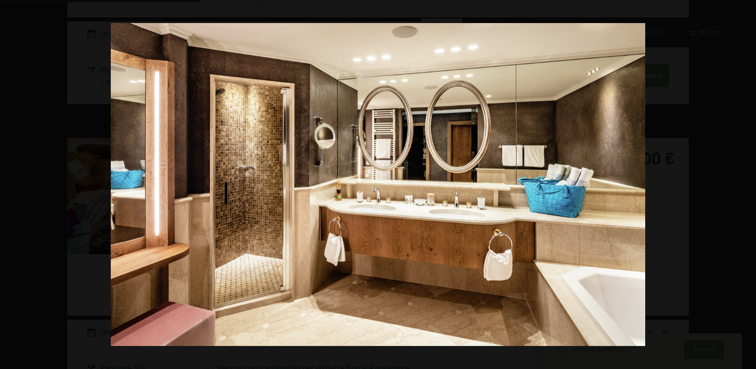
click at [747, 183] on button "button" at bounding box center [737, 184] width 37 height 52
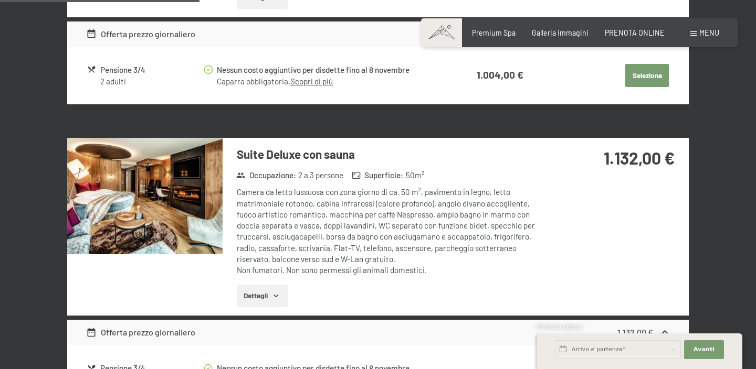
click at [0, 0] on button "button" at bounding box center [0, 0] width 0 height 0
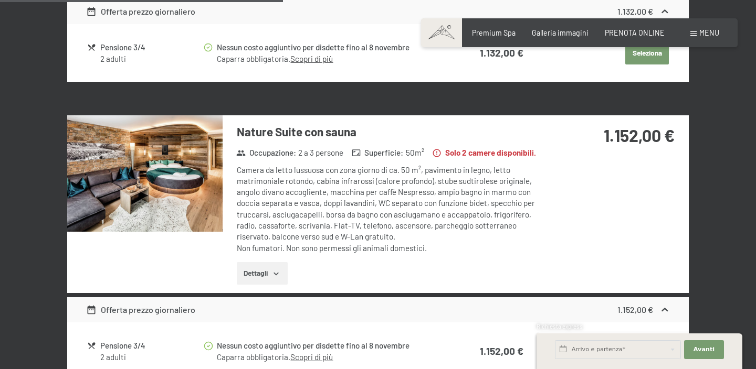
scroll to position [1085, 0]
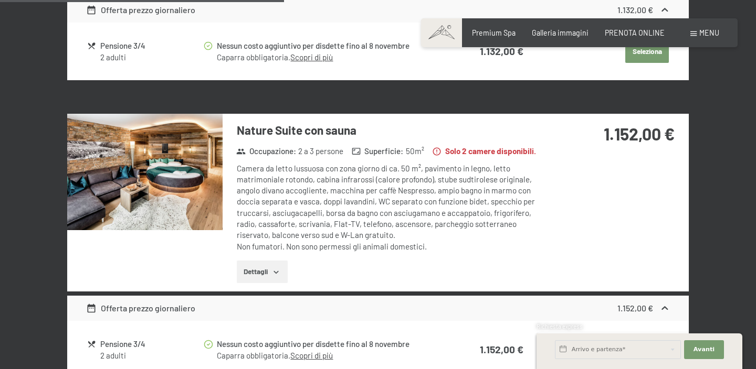
click at [165, 190] on img at bounding box center [144, 172] width 155 height 116
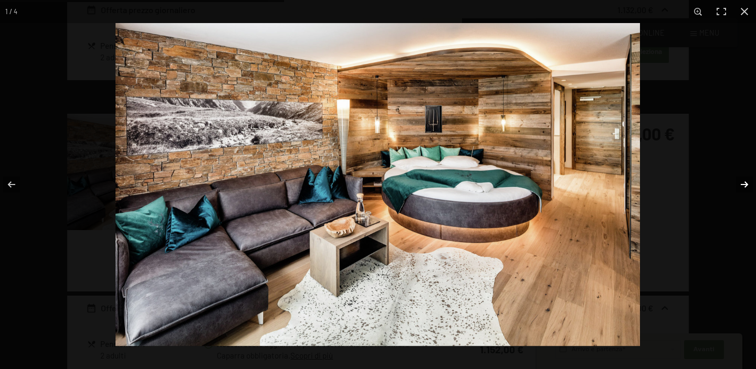
click at [746, 182] on button "button" at bounding box center [737, 184] width 37 height 52
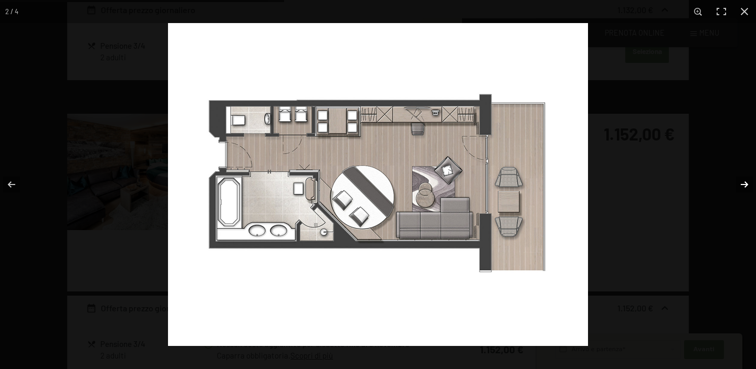
click at [751, 187] on button "button" at bounding box center [737, 184] width 37 height 52
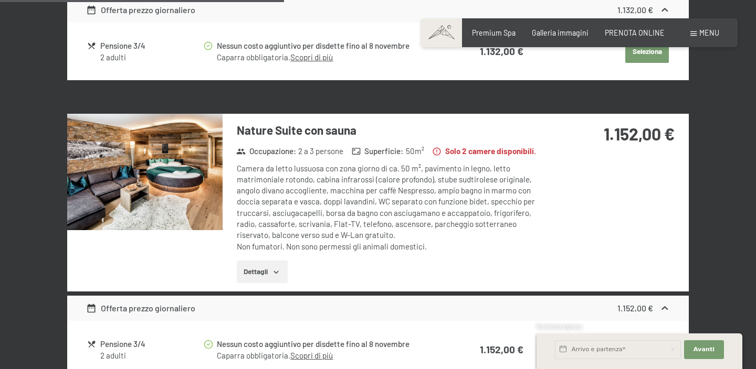
click at [0, 0] on button "button" at bounding box center [0, 0] width 0 height 0
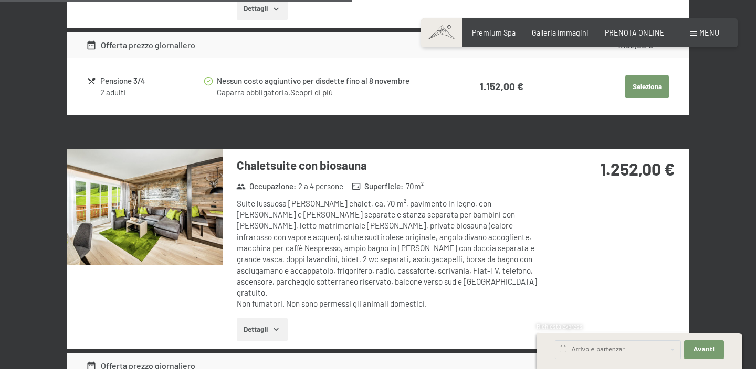
scroll to position [1349, 0]
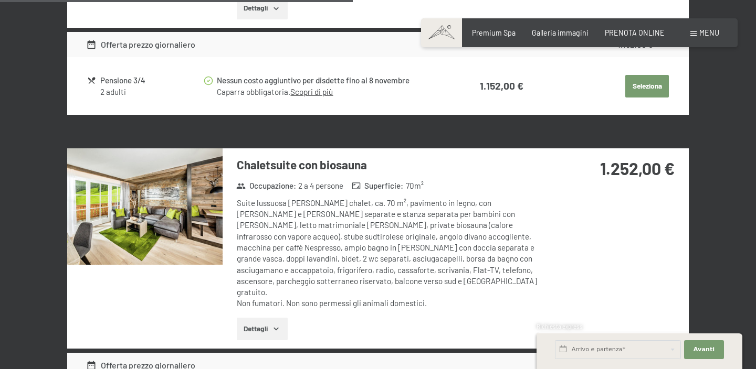
click at [190, 203] on img at bounding box center [144, 207] width 155 height 116
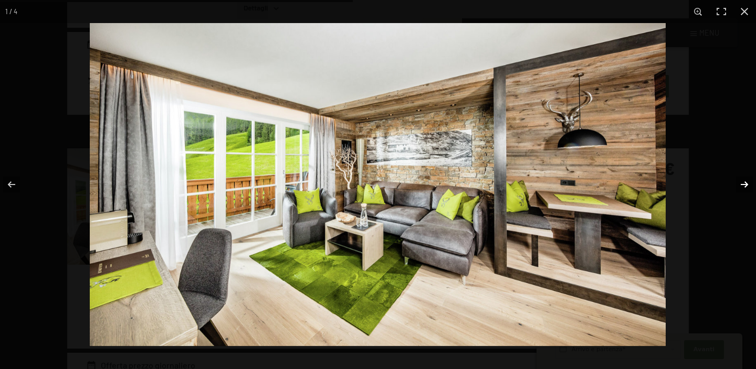
click at [743, 183] on button "button" at bounding box center [737, 184] width 37 height 52
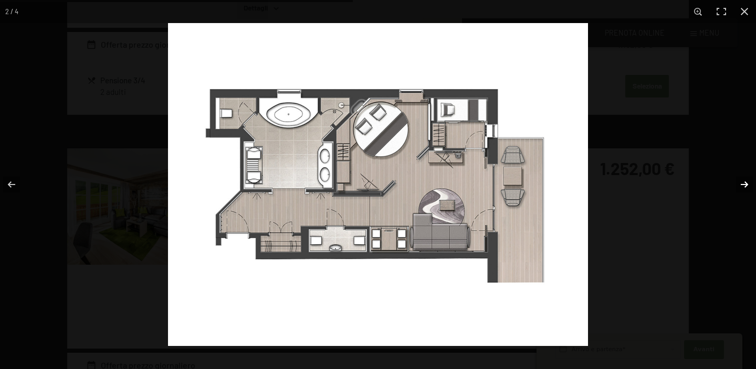
click at [743, 183] on button "button" at bounding box center [737, 184] width 37 height 52
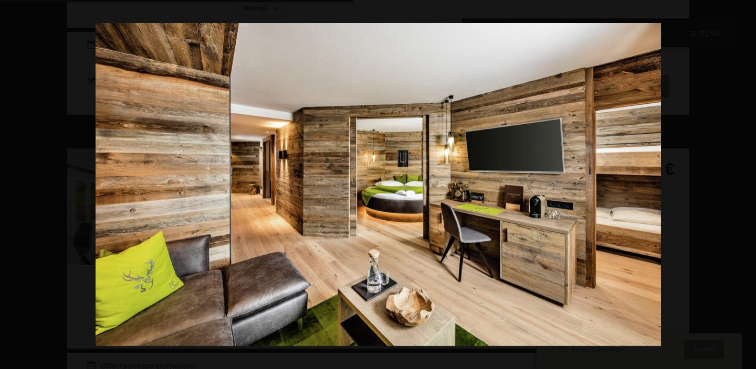
click at [743, 183] on button "button" at bounding box center [737, 184] width 37 height 52
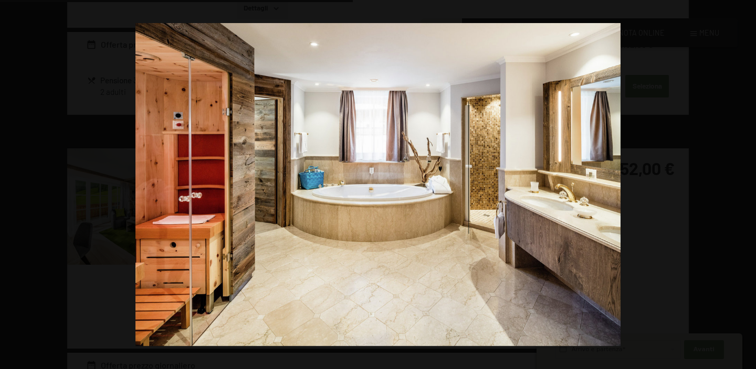
click at [743, 183] on button "button" at bounding box center [737, 184] width 37 height 52
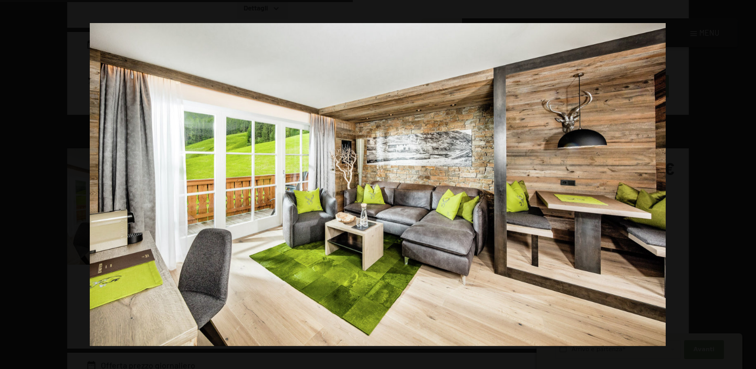
click at [743, 183] on button "button" at bounding box center [737, 184] width 37 height 52
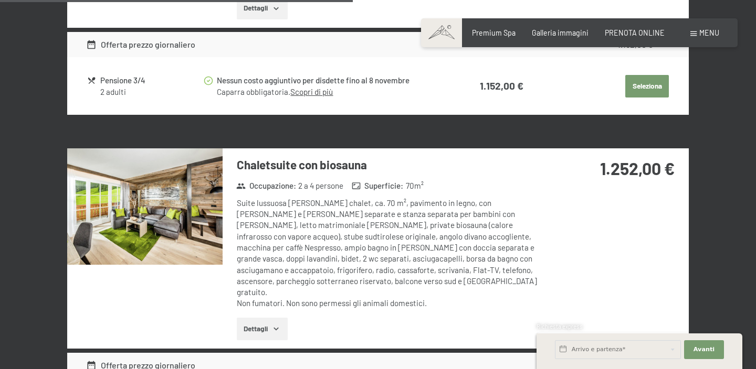
click at [0, 0] on button "button" at bounding box center [0, 0] width 0 height 0
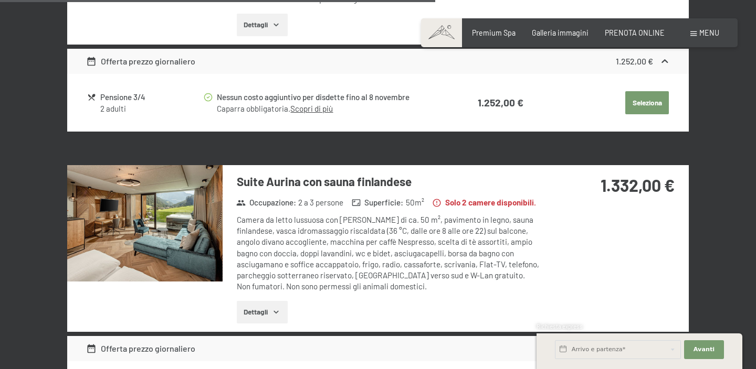
scroll to position [1662, 0]
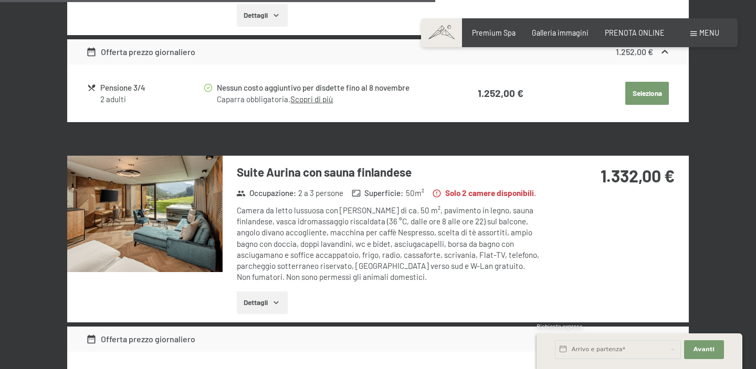
click at [109, 192] on img at bounding box center [144, 214] width 155 height 116
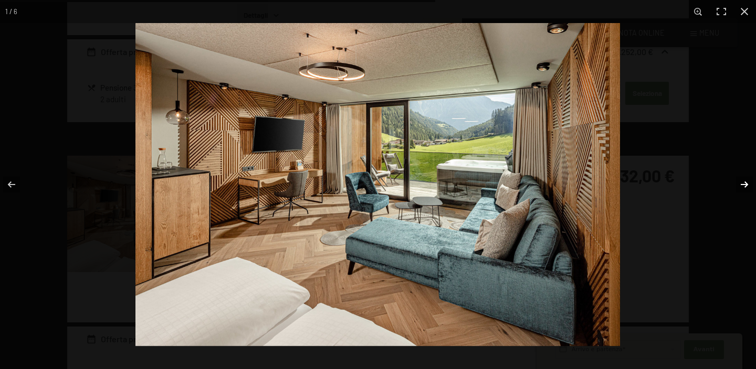
click at [743, 183] on button "button" at bounding box center [737, 184] width 37 height 52
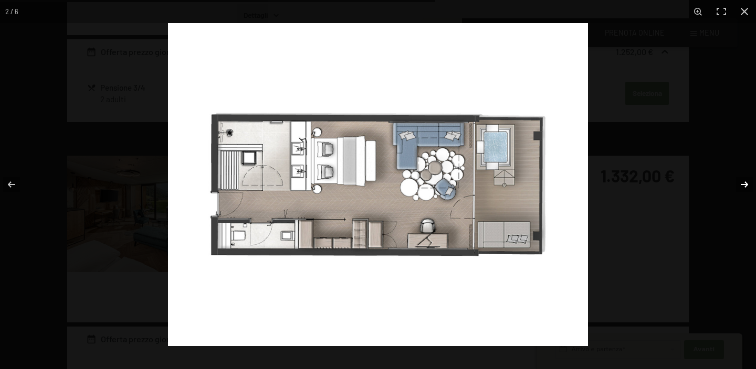
click at [743, 183] on button "button" at bounding box center [737, 184] width 37 height 52
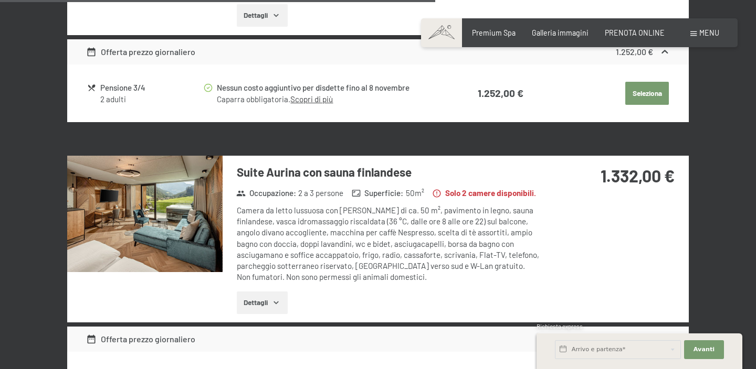
click at [0, 0] on button "button" at bounding box center [0, 0] width 0 height 0
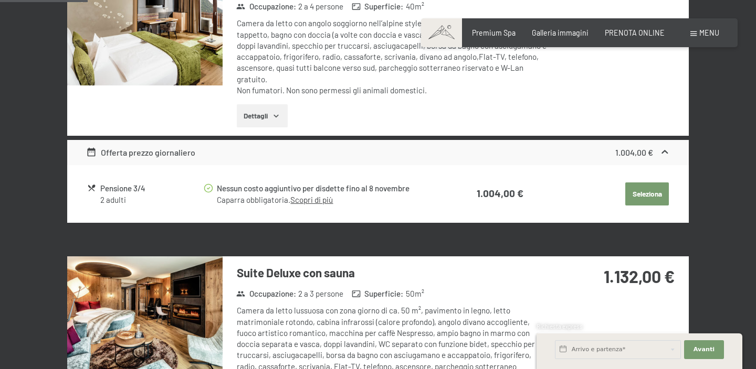
scroll to position [0, 0]
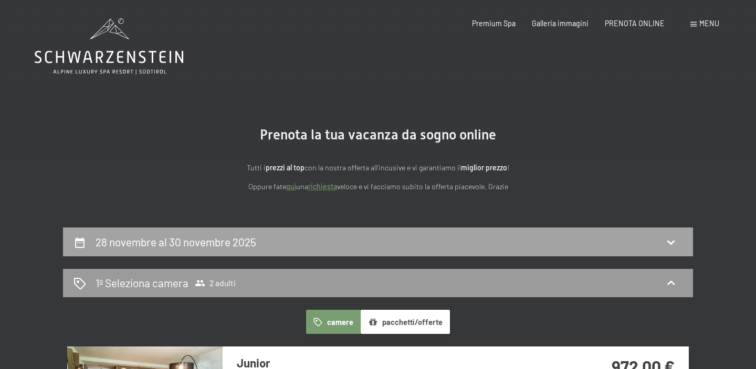
click at [499, 245] on div "28 novembre al 30 novembre 2025" at bounding box center [377, 242] width 609 height 15
select select "7"
select select "[DATE]"
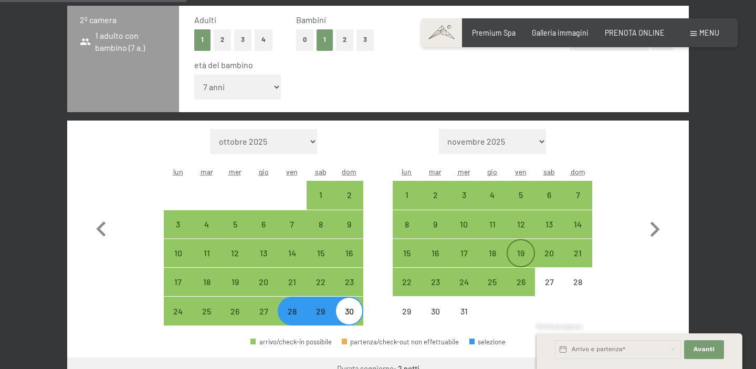
scroll to position [334, 0]
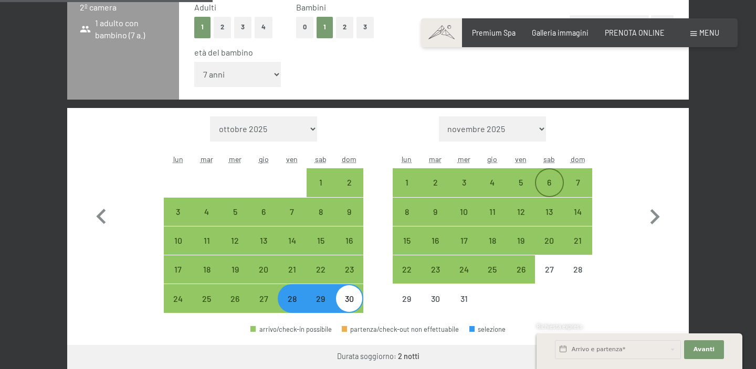
click at [550, 181] on div "6" at bounding box center [549, 191] width 26 height 26
select select "[DATE]"
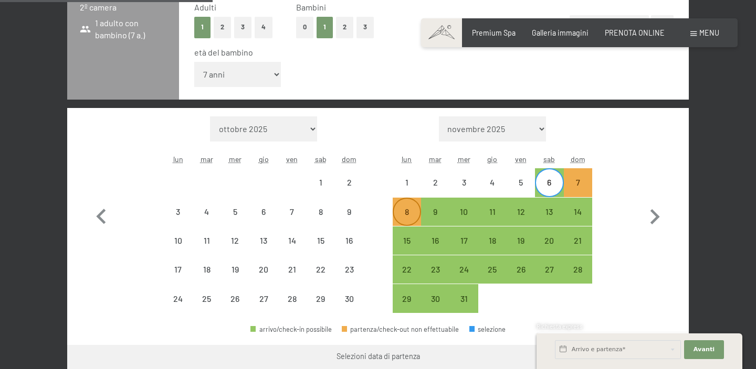
click at [408, 208] on div "8" at bounding box center [407, 221] width 26 height 26
select select "[DATE]"
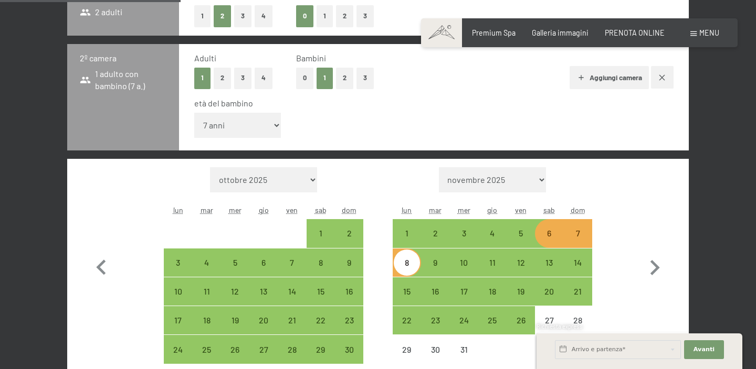
scroll to position [286, 0]
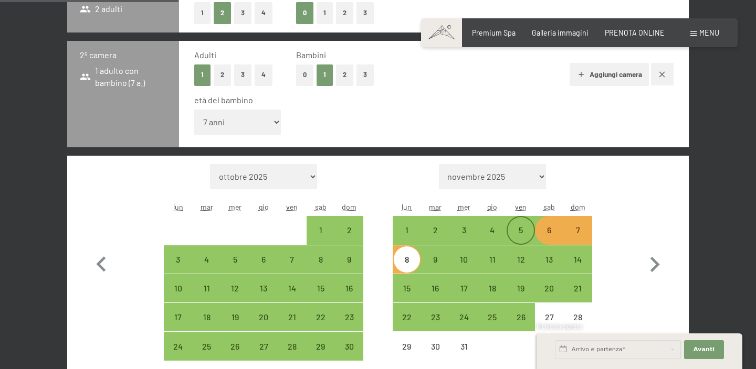
click at [525, 231] on div "5" at bounding box center [520, 239] width 26 height 26
select select "[DATE]"
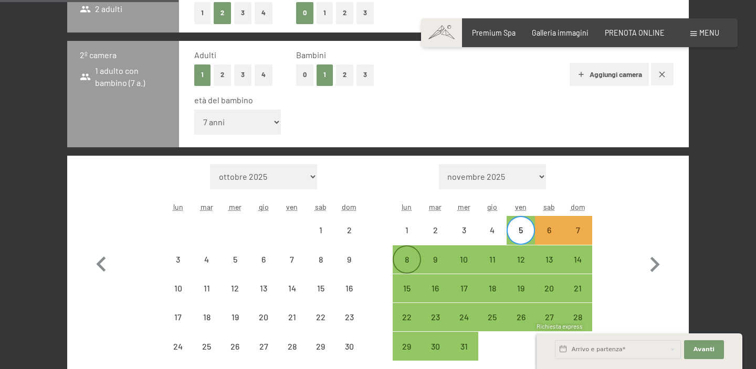
click at [408, 252] on div "8" at bounding box center [407, 260] width 26 height 26
select select "[DATE]"
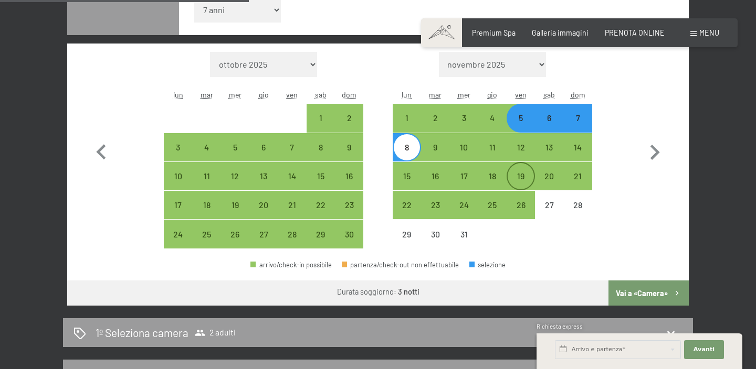
scroll to position [401, 0]
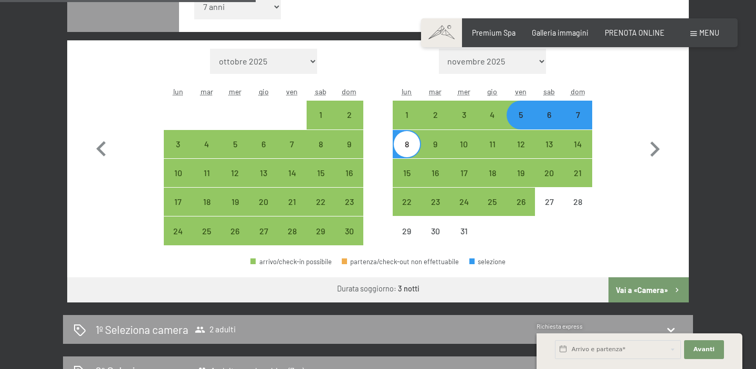
click at [631, 284] on button "Vai a «Camera»" at bounding box center [648, 290] width 80 height 25
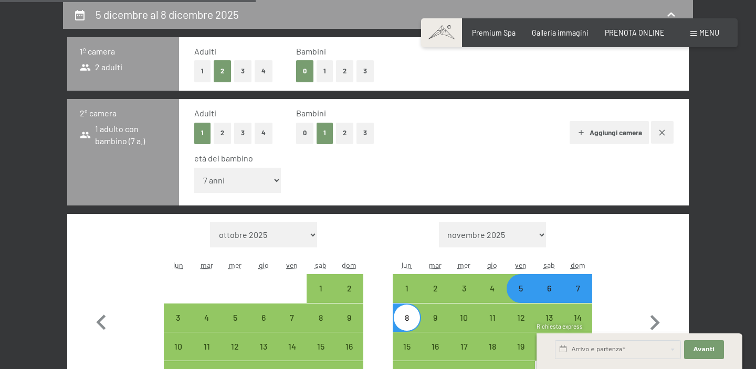
select select "[DATE]"
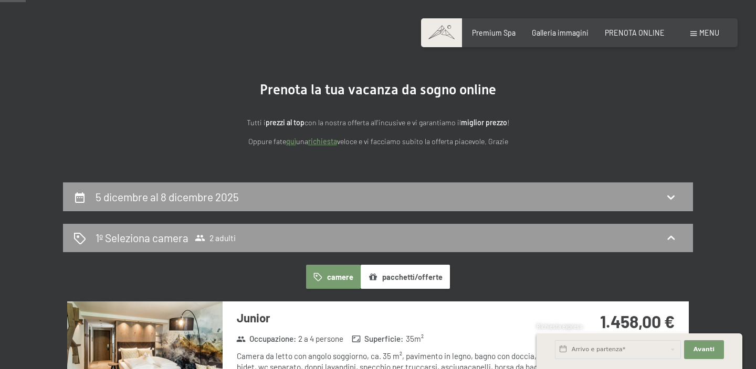
scroll to position [0, 0]
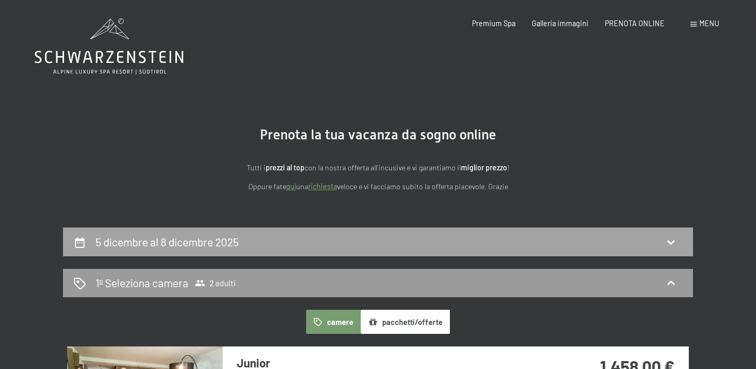
click at [320, 243] on div "5 dicembre al 8 dicembre 2025" at bounding box center [377, 242] width 609 height 15
select select "7"
select select "[DATE]"
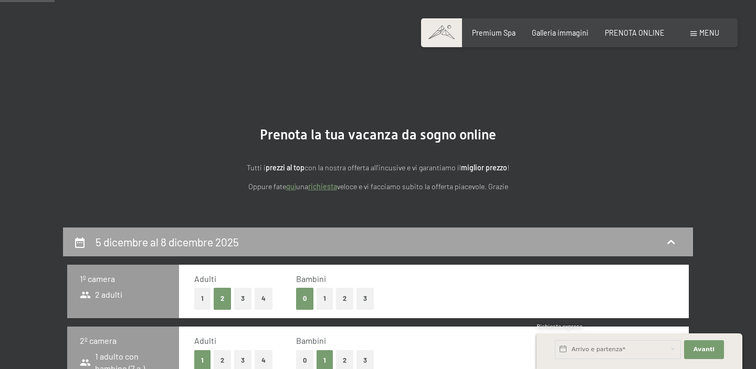
scroll to position [228, 0]
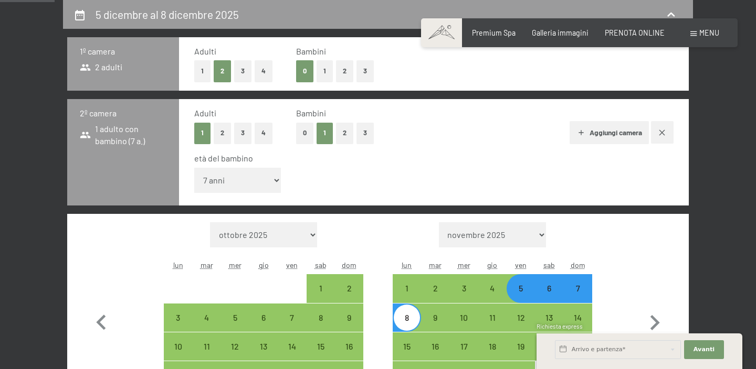
click at [236, 70] on button "3" at bounding box center [242, 71] width 17 height 22
select select "[DATE]"
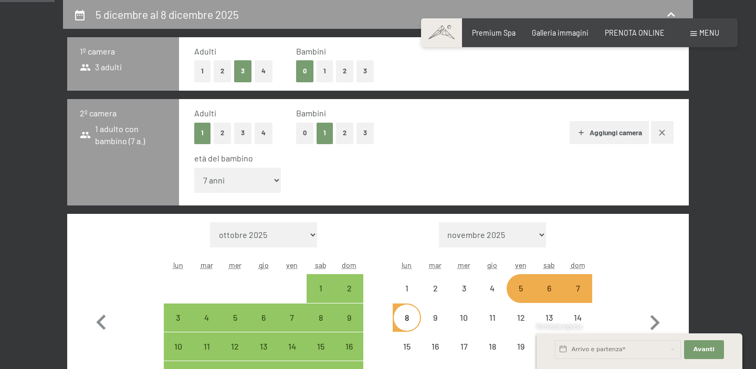
click at [324, 72] on button "1" at bounding box center [324, 71] width 16 height 22
select select "[DATE]"
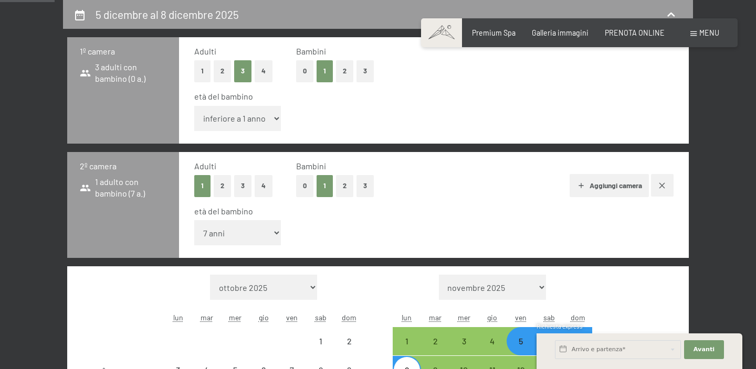
click at [256, 118] on select "inferiore a 1 anno 1 anno 2 anni 3 anni 4 anni 5 anni 6 anni 7 anni 8 anni 9 an…" at bounding box center [237, 118] width 87 height 25
select select "[DATE]"
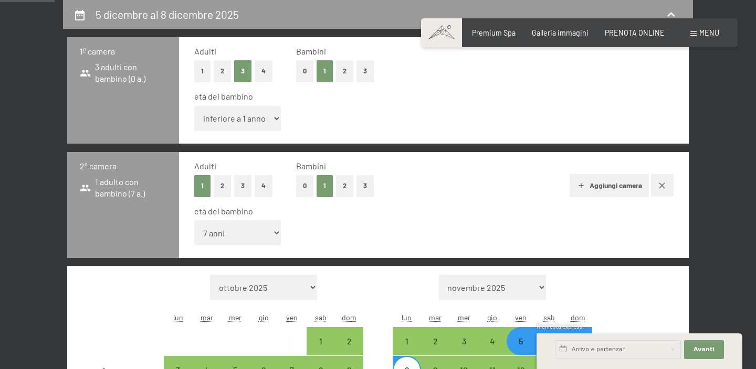
select select "7"
select select "[DATE]"
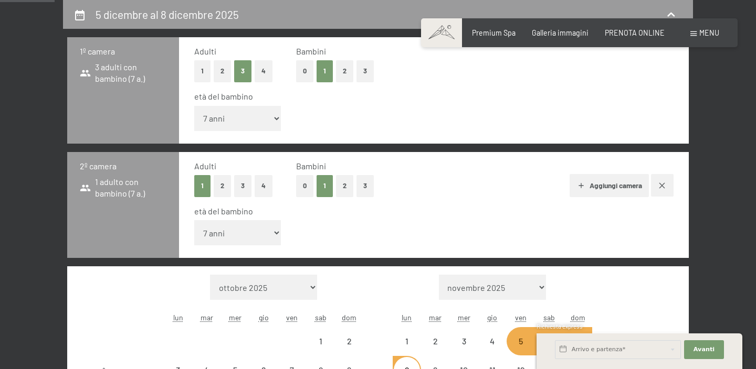
select select "[DATE]"
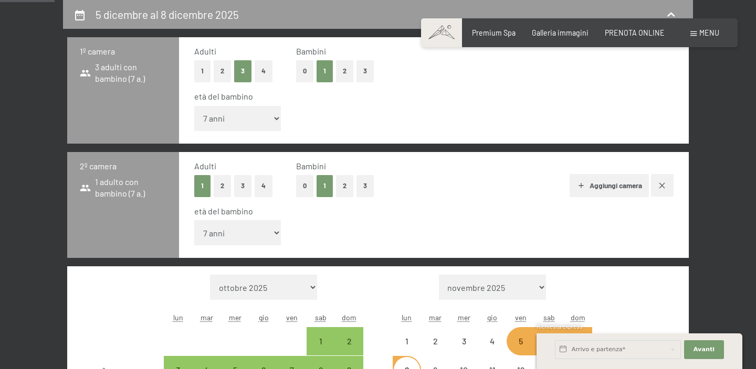
click at [660, 185] on icon "button" at bounding box center [662, 186] width 8 height 8
select select "[DATE]"
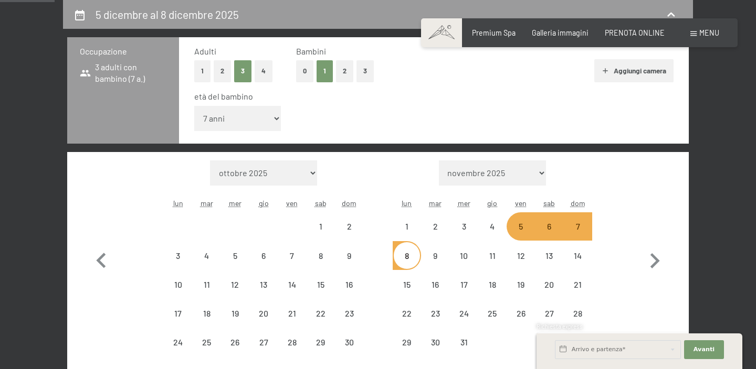
select select "[DATE]"
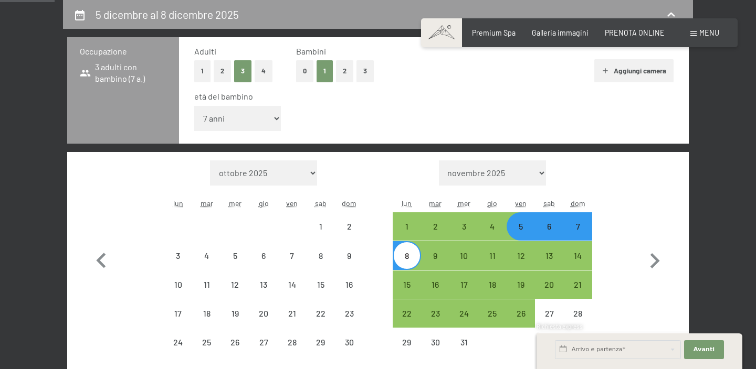
select select "[DATE]"
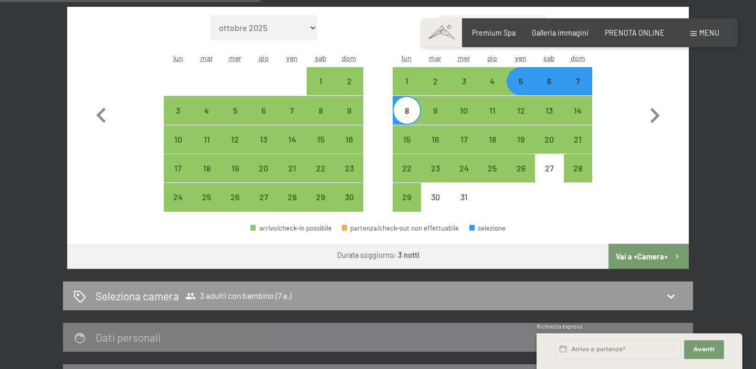
click at [637, 256] on button "Vai a «Camera»" at bounding box center [648, 256] width 80 height 25
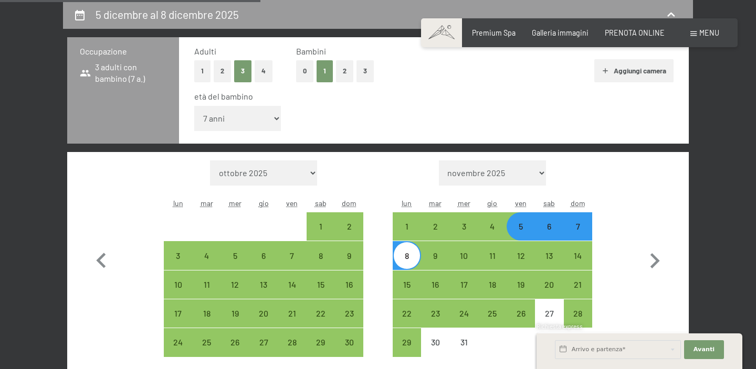
select select "[DATE]"
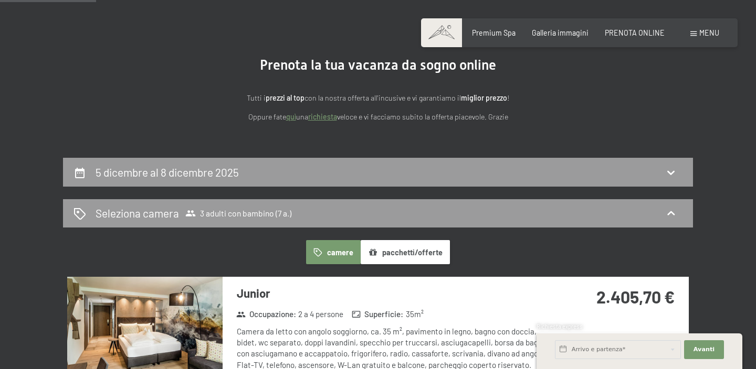
scroll to position [0, 0]
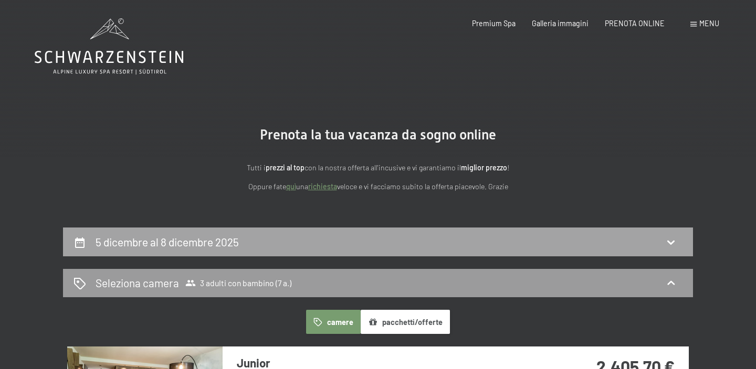
click at [416, 240] on div "5 dicembre al 8 dicembre 2025" at bounding box center [377, 242] width 609 height 15
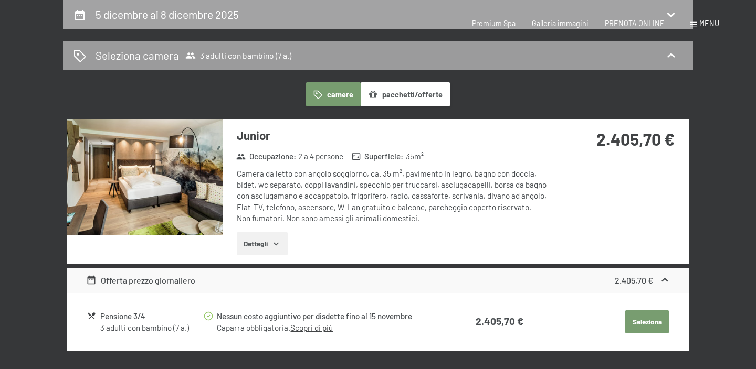
select select "7"
select select "[DATE]"
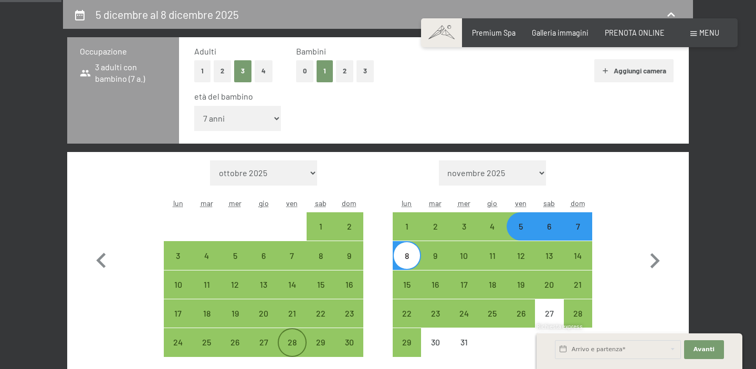
click at [287, 336] on div "28" at bounding box center [292, 343] width 26 height 26
select select "[DATE]"
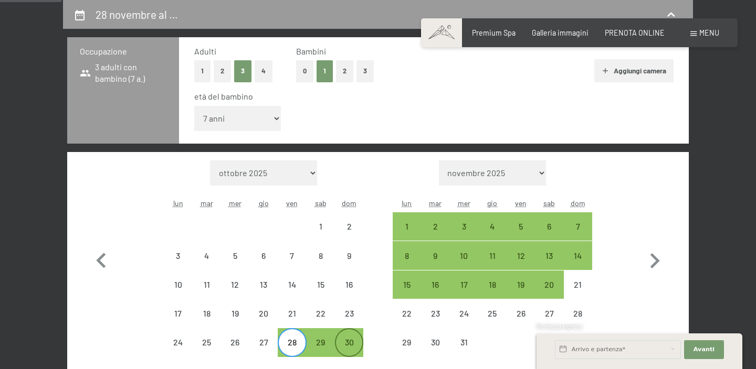
click at [344, 343] on div "30" at bounding box center [349, 351] width 26 height 26
select select "[DATE]"
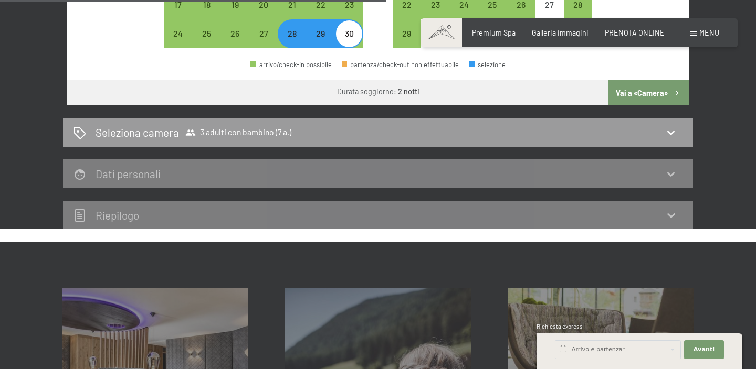
scroll to position [554, 0]
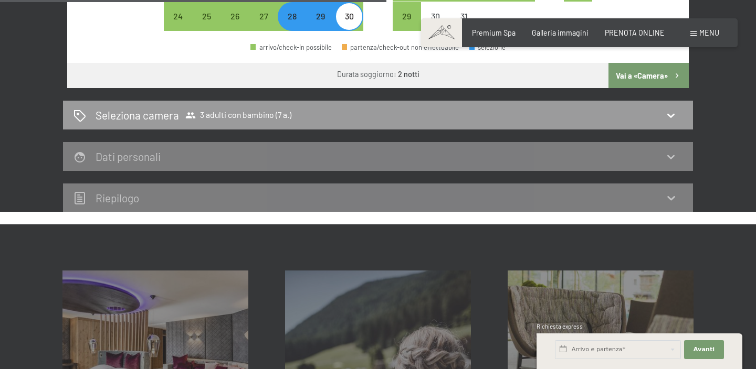
click at [652, 72] on button "Vai a «Camera»" at bounding box center [648, 75] width 80 height 25
select select "[DATE]"
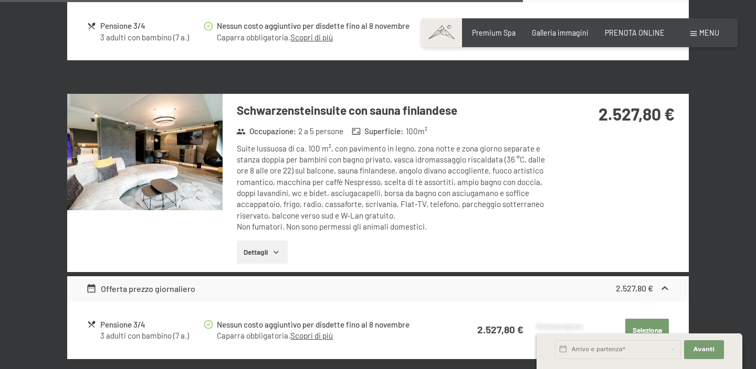
scroll to position [1686, 0]
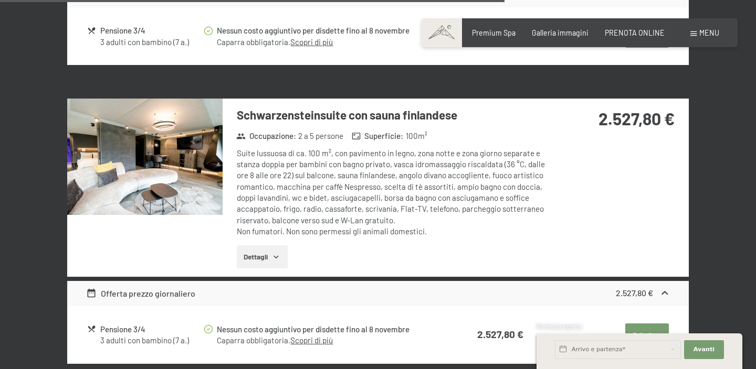
click at [264, 246] on button "Dettagli" at bounding box center [262, 257] width 51 height 23
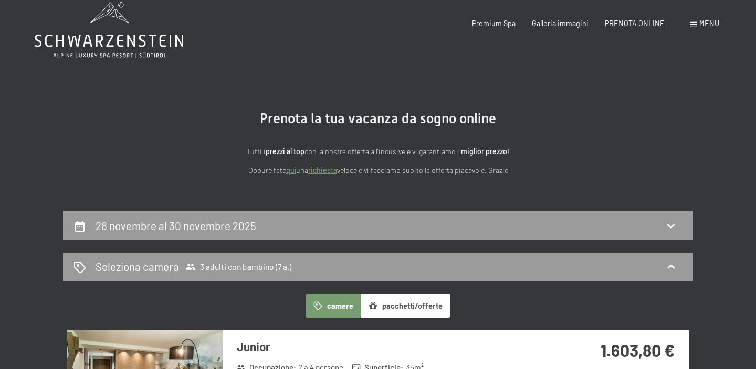
scroll to position [0, 0]
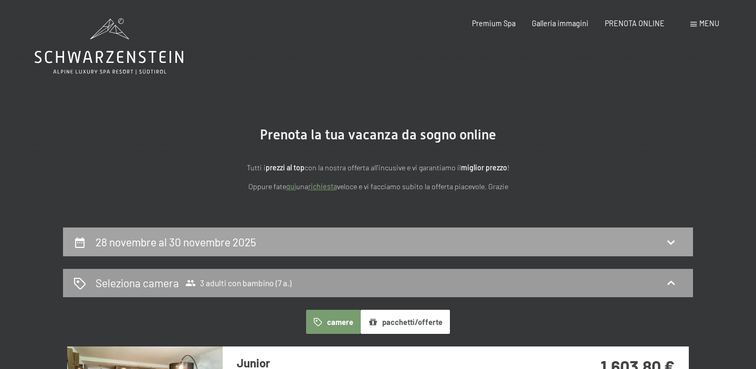
click at [222, 242] on h2 "28 novembre al 30 novembre 2025" at bounding box center [176, 242] width 161 height 13
select select "7"
select select "[DATE]"
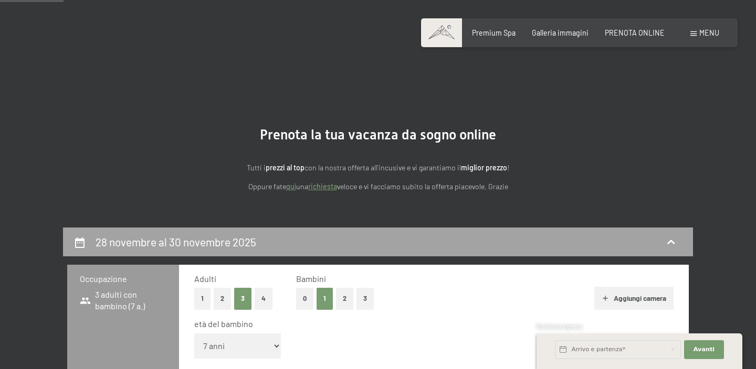
scroll to position [228, 0]
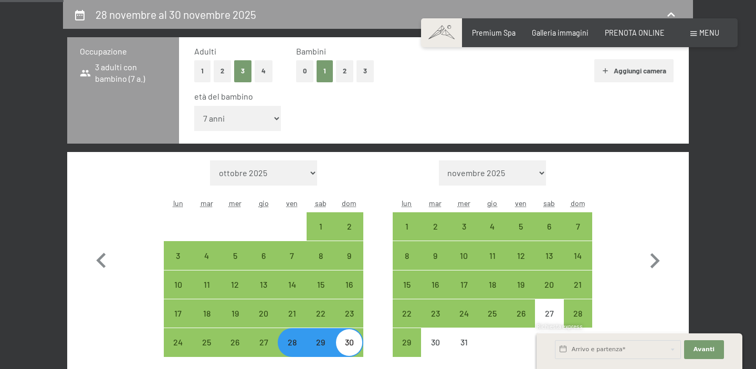
click at [321, 72] on button "1" at bounding box center [324, 71] width 16 height 22
select select "0"
select select "[DATE]"
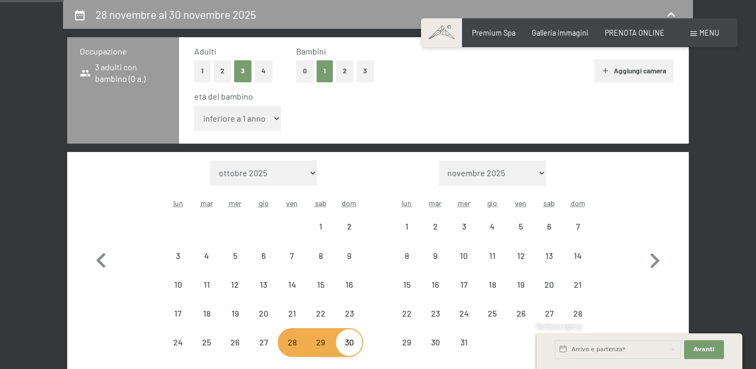
click at [310, 71] on button "0" at bounding box center [304, 71] width 17 height 22
select select "[DATE]"
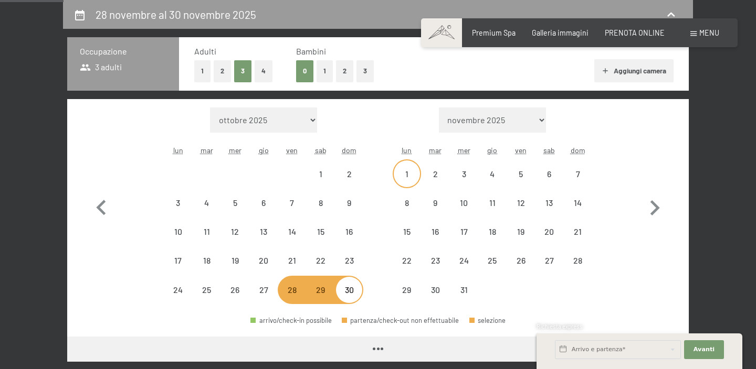
select select "[DATE]"
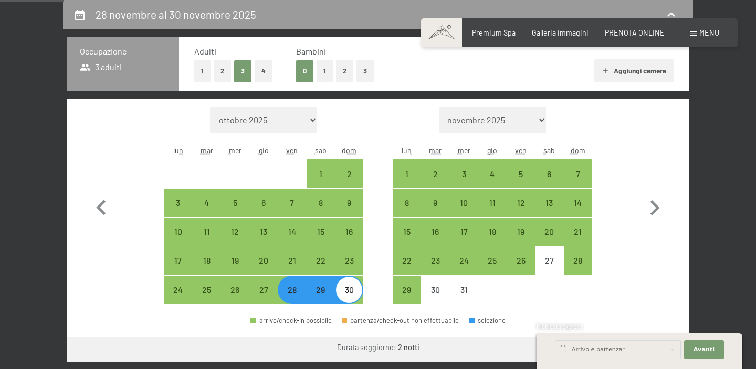
select select "[DATE]"
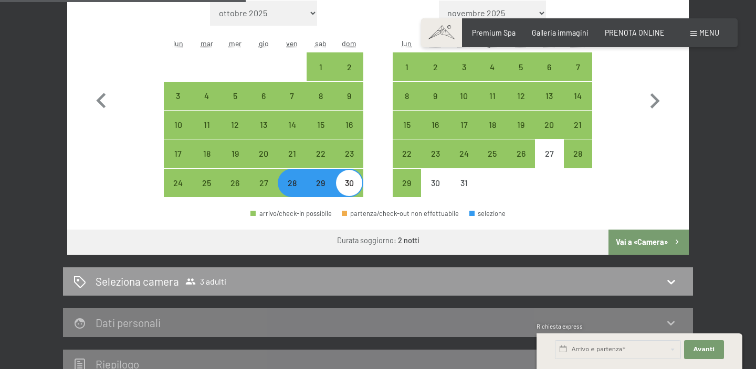
click at [643, 250] on button "Vai a «Camera»" at bounding box center [648, 242] width 80 height 25
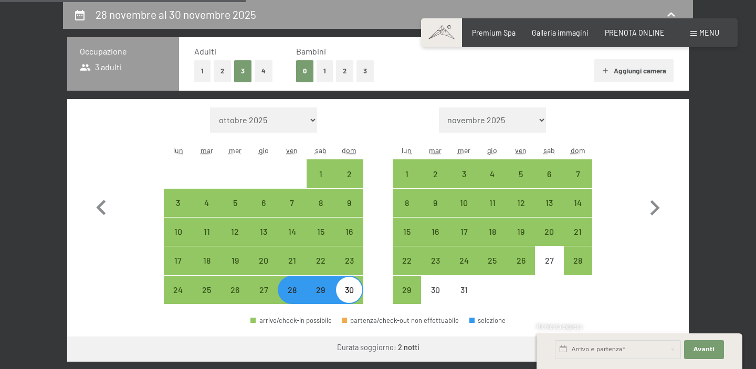
select select "[DATE]"
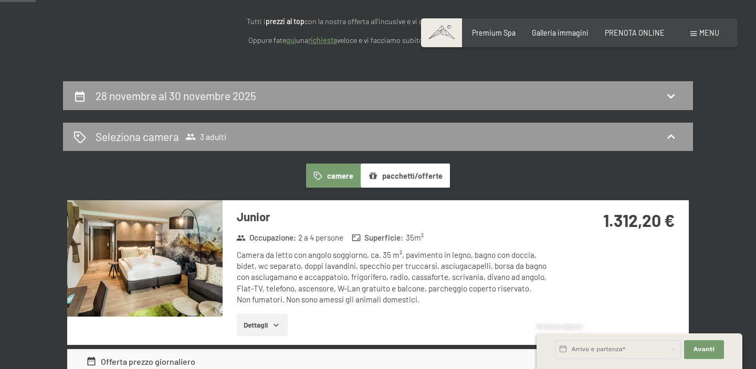
scroll to position [142, 0]
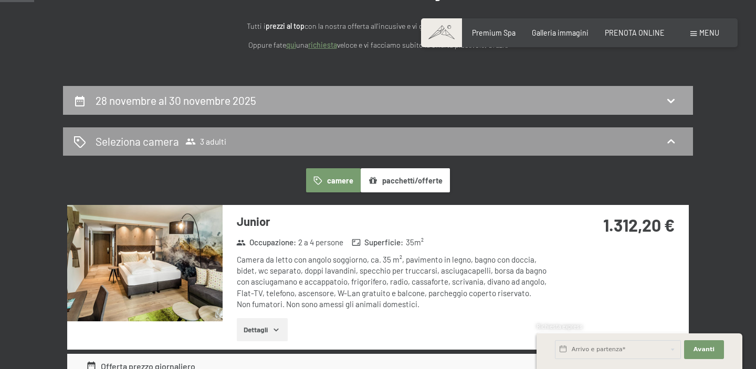
click at [271, 100] on div "28 novembre al 30 novembre 2025" at bounding box center [377, 100] width 609 height 15
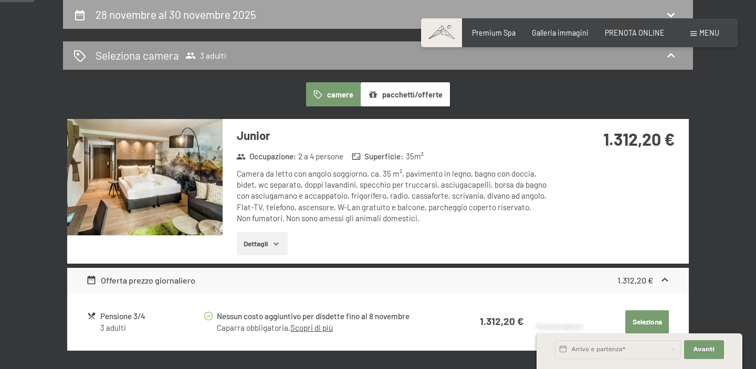
select select "[DATE]"
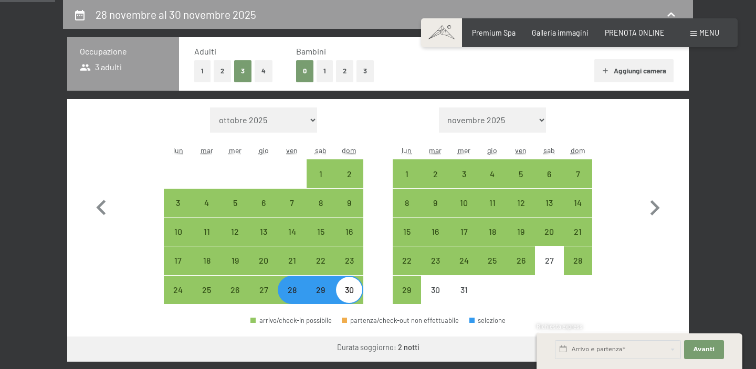
click at [225, 73] on button "2" at bounding box center [222, 71] width 17 height 22
select select "[DATE]"
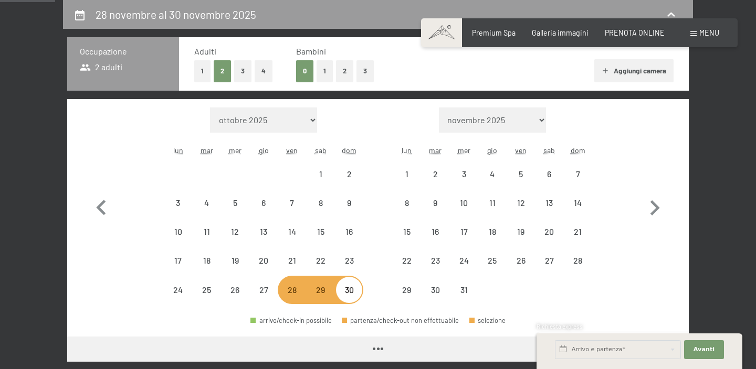
click at [320, 73] on button "1" at bounding box center [324, 71] width 16 height 22
select select "[DATE]"
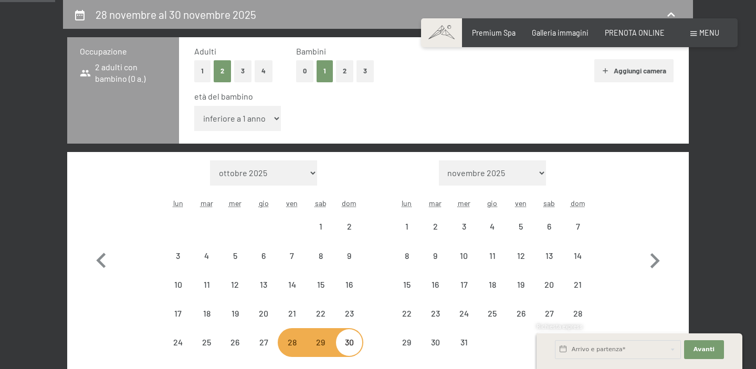
select select "[DATE]"
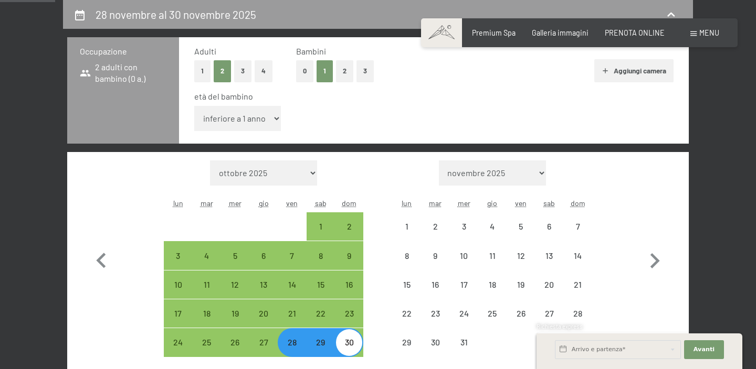
select select "[DATE]"
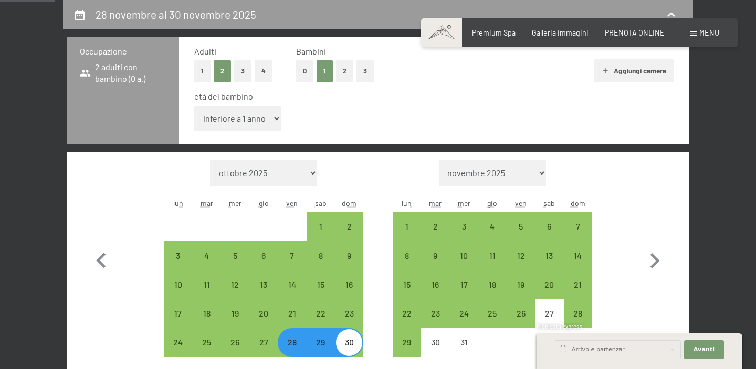
click at [237, 127] on select "inferiore a 1 anno 1 anno 2 anni 3 anni 4 anni 5 anni 6 anni 7 anni 8 anni 9 an…" at bounding box center [237, 118] width 87 height 25
select select "[DATE]"
select select "7"
select select "[DATE]"
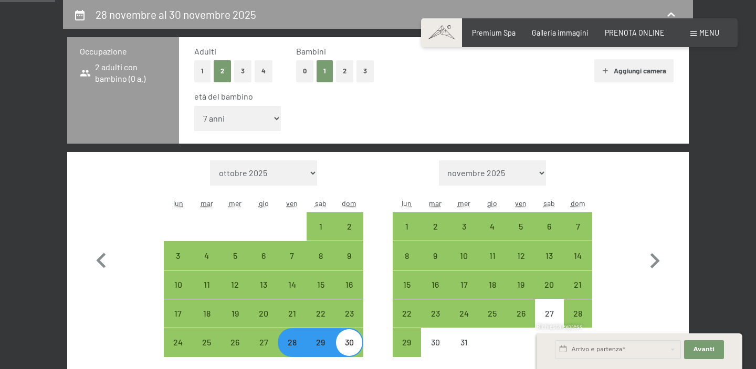
select select "[DATE]"
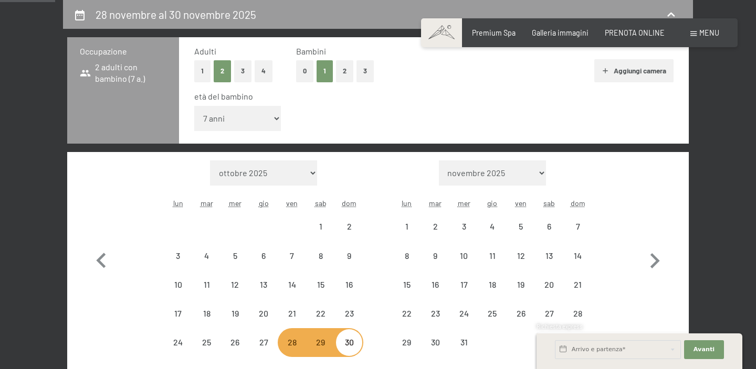
select select "[DATE]"
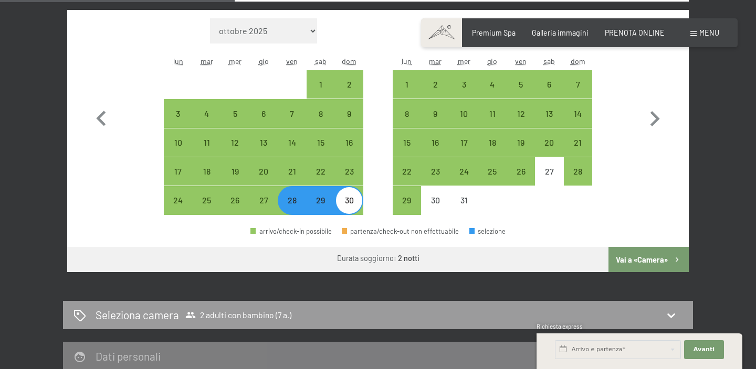
scroll to position [371, 0]
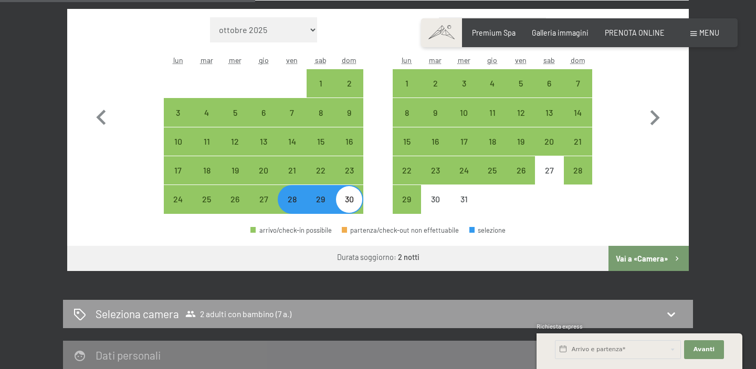
click at [632, 255] on button "Vai a «Camera»" at bounding box center [648, 258] width 80 height 25
select select "[DATE]"
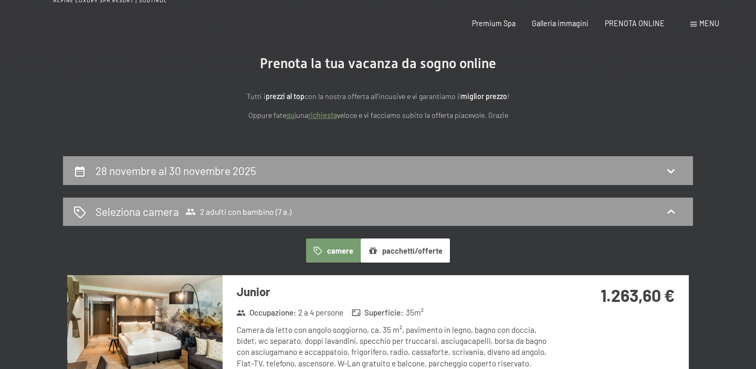
scroll to position [0, 0]
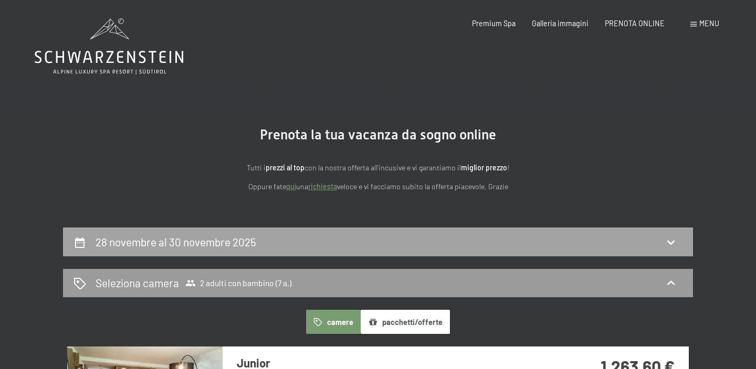
click at [381, 241] on div "28 novembre al 30 novembre 2025" at bounding box center [377, 242] width 609 height 15
select select "7"
select select "[DATE]"
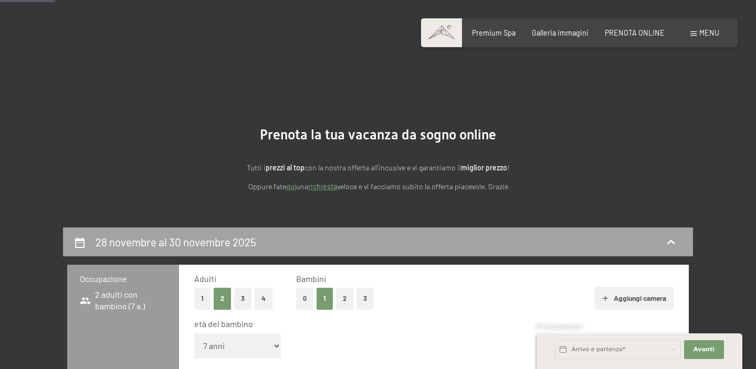
scroll to position [228, 0]
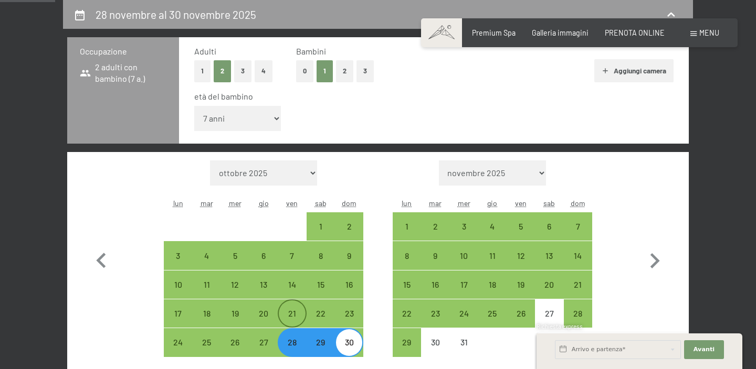
click at [296, 313] on div "21" at bounding box center [292, 323] width 26 height 26
select select "[DATE]"
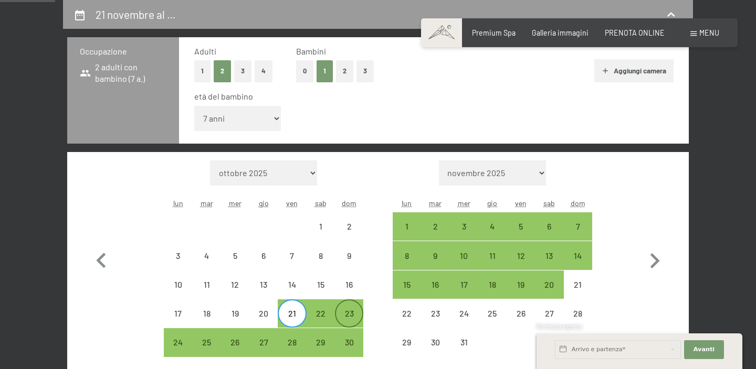
click at [345, 315] on div "23" at bounding box center [349, 323] width 26 height 26
select select "[DATE]"
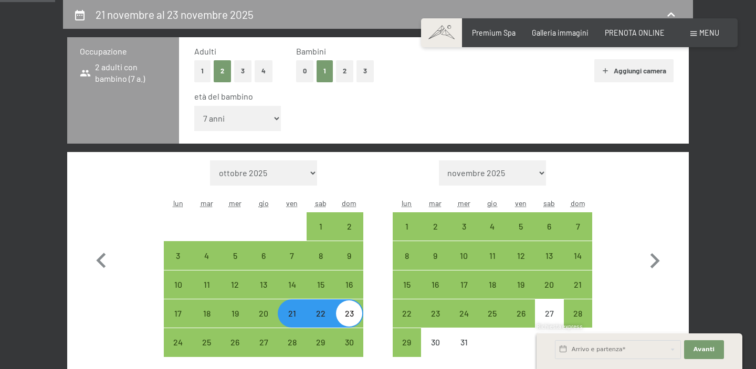
click at [245, 74] on button "3" at bounding box center [242, 71] width 17 height 22
select select "[DATE]"
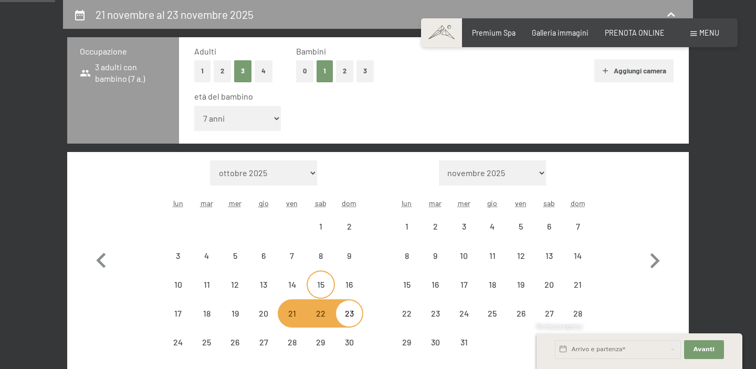
select select "[DATE]"
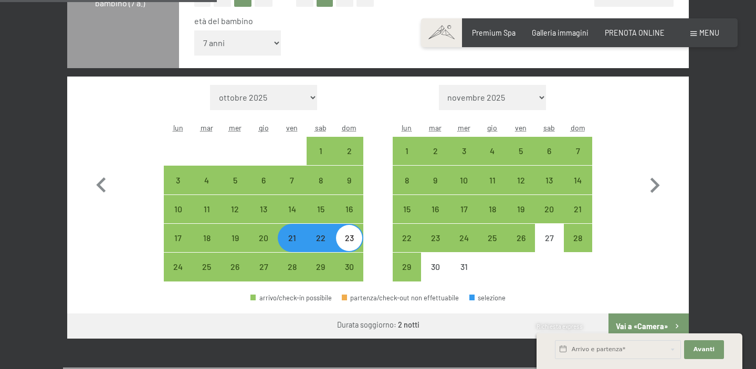
scroll to position [315, 0]
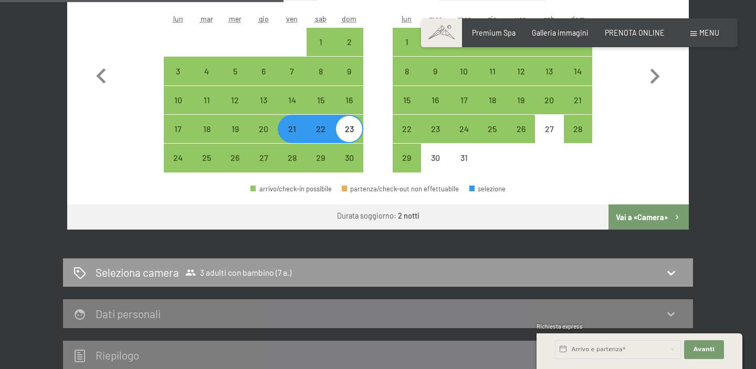
click at [652, 218] on button "Vai a «Camera»" at bounding box center [648, 217] width 80 height 25
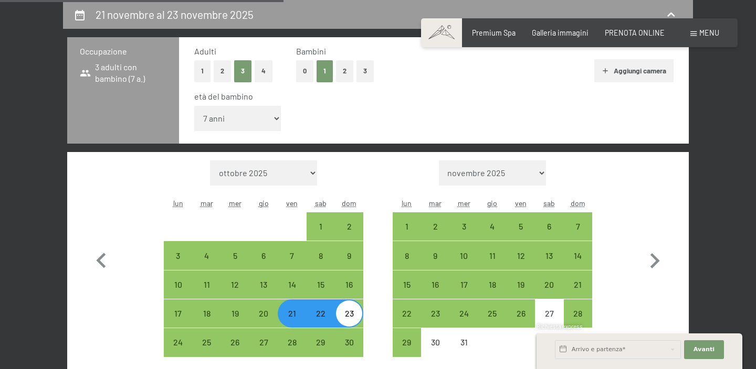
select select "[DATE]"
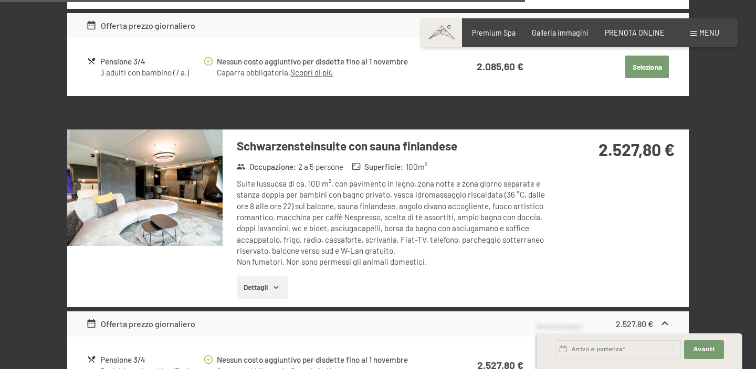
scroll to position [1954, 0]
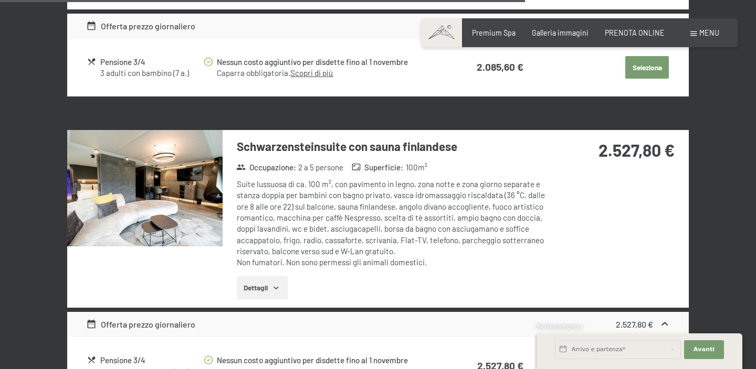
click at [271, 277] on button "Dettagli" at bounding box center [262, 288] width 51 height 23
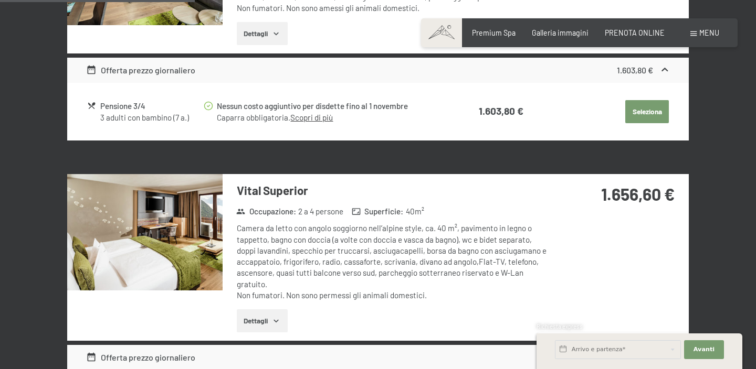
scroll to position [0, 0]
